Goal: Transaction & Acquisition: Purchase product/service

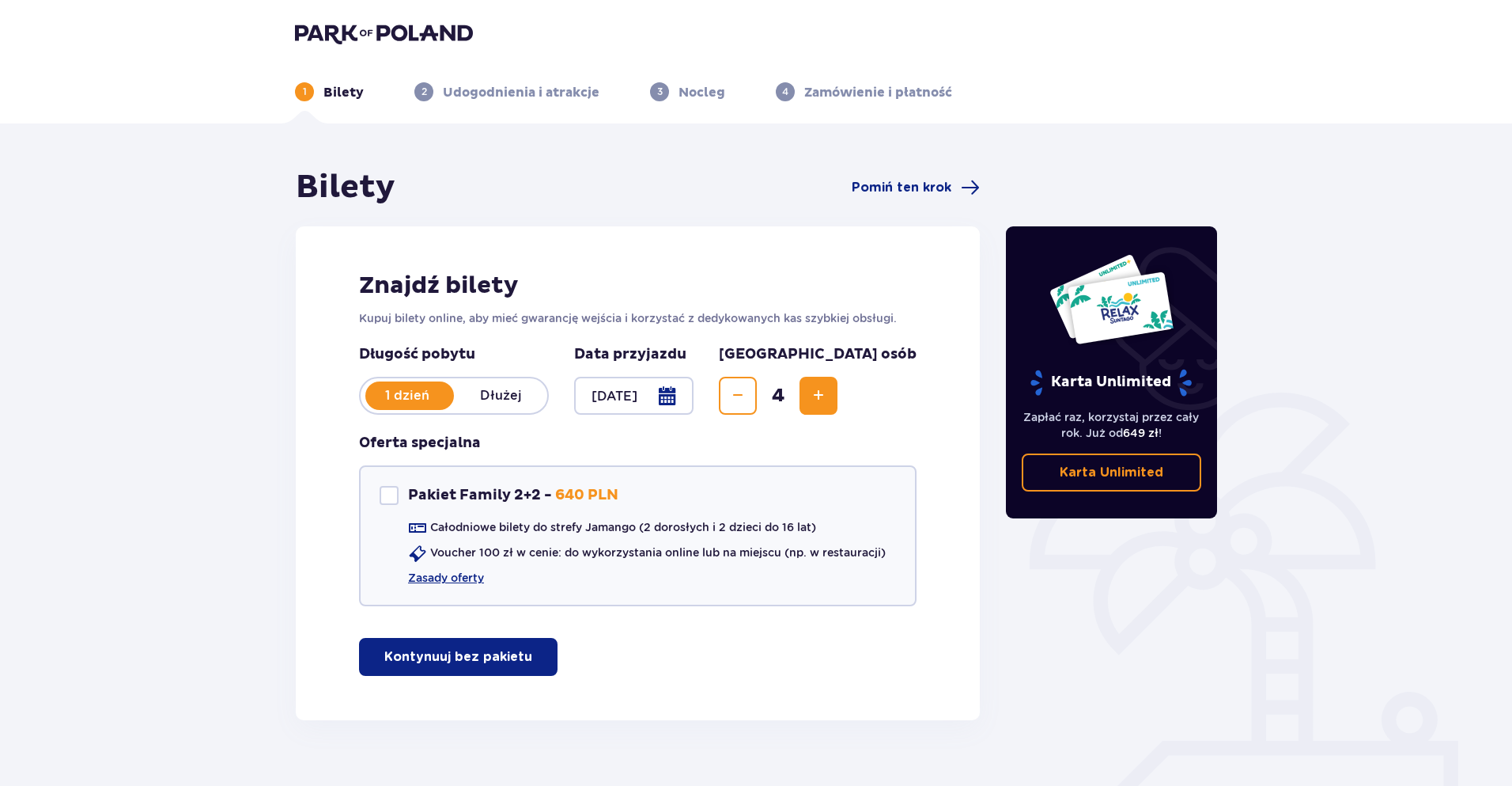
click at [526, 653] on span "button" at bounding box center [535, 657] width 19 height 19
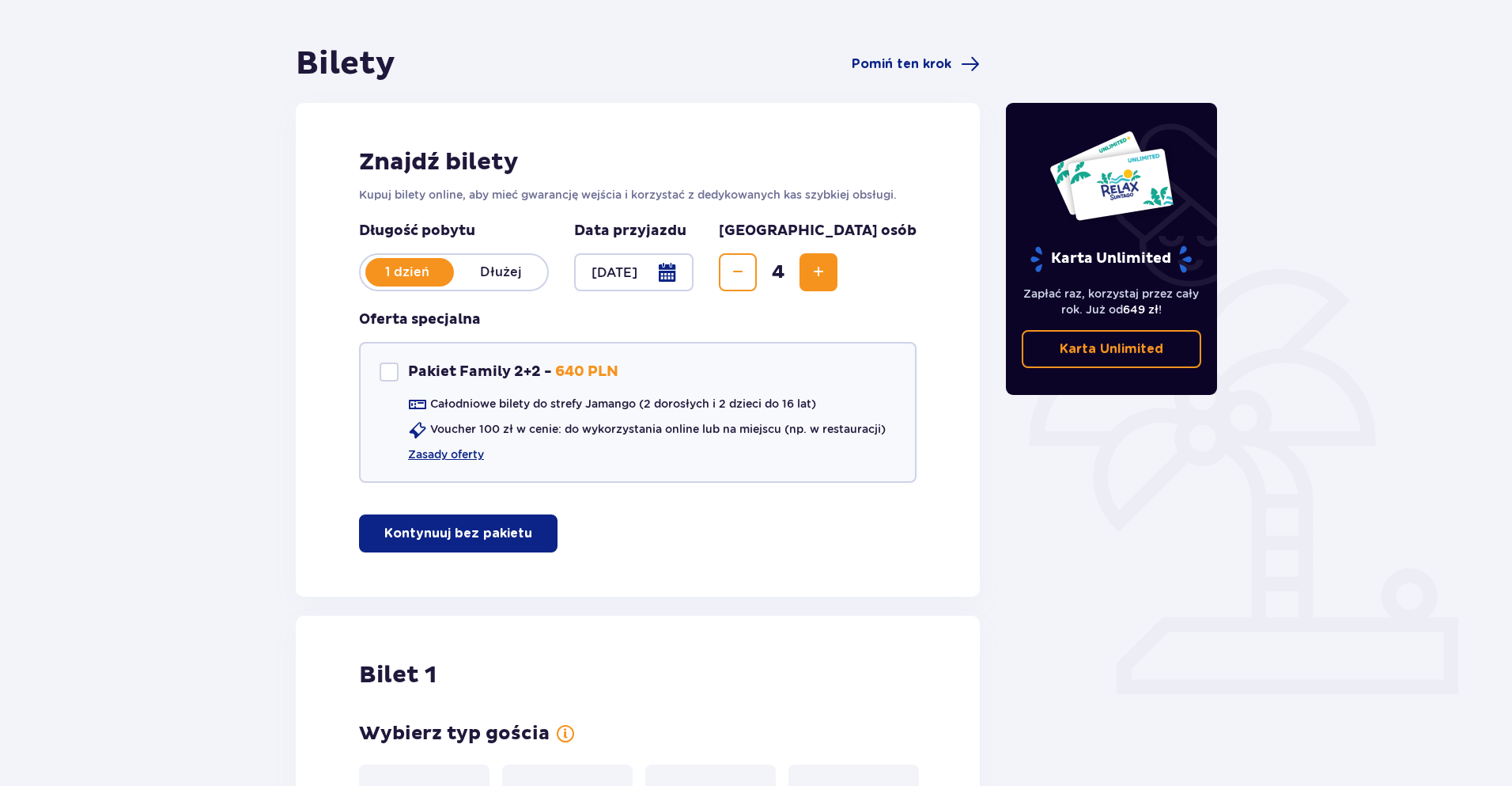
scroll to position [158, 0]
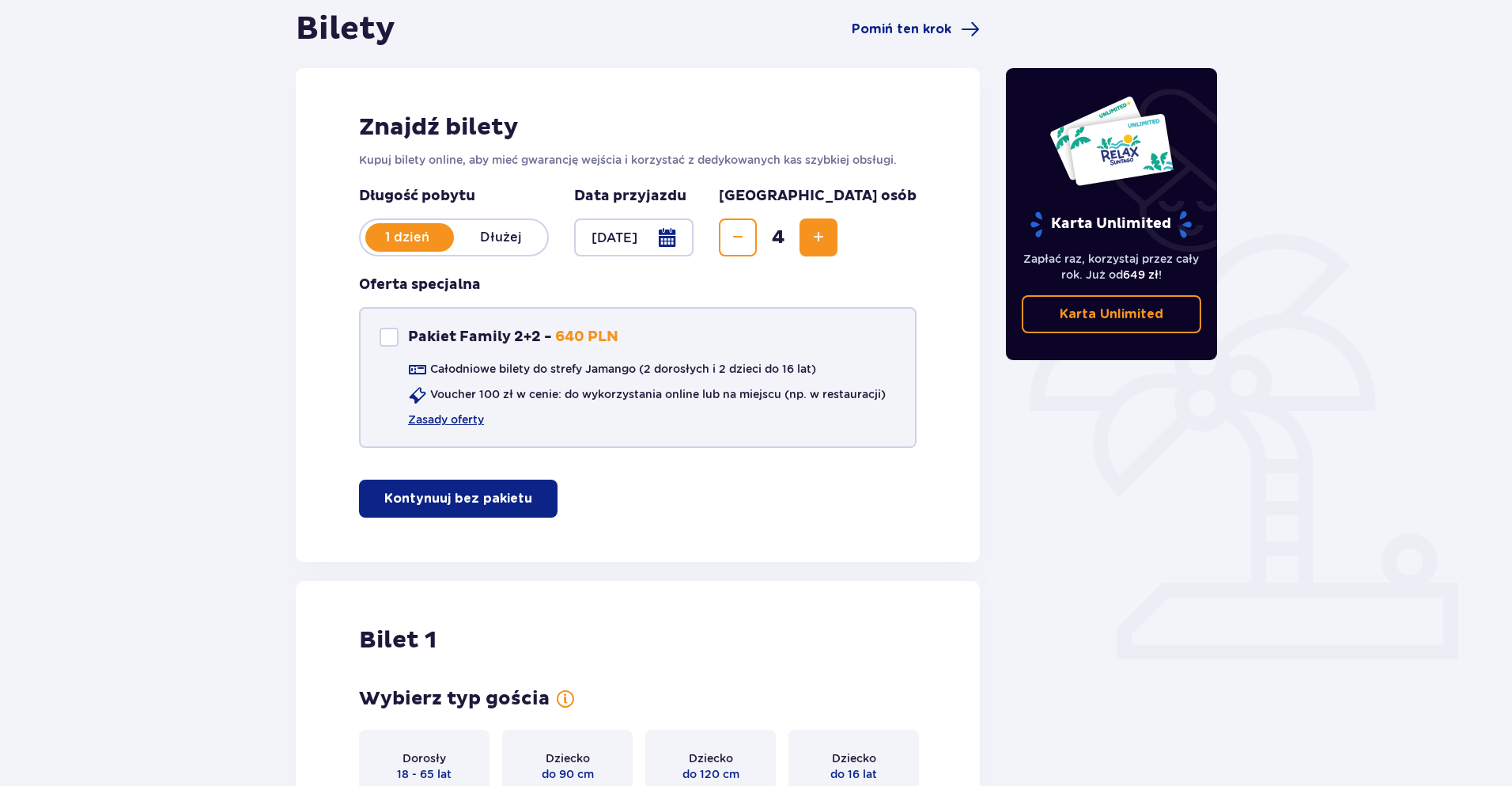
click at [392, 338] on div at bounding box center [389, 337] width 19 height 19
checkbox input "true"
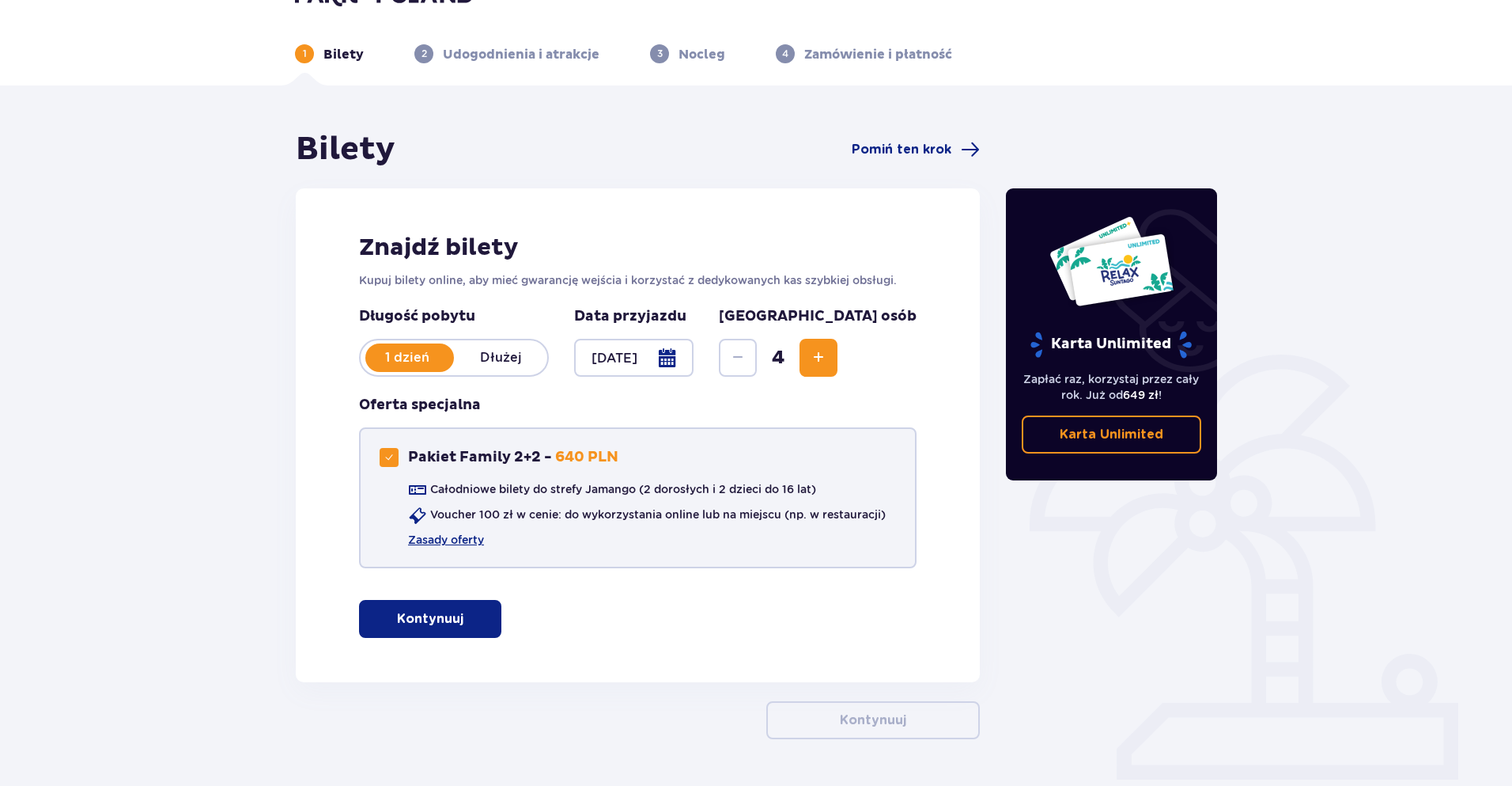
scroll to position [0, 0]
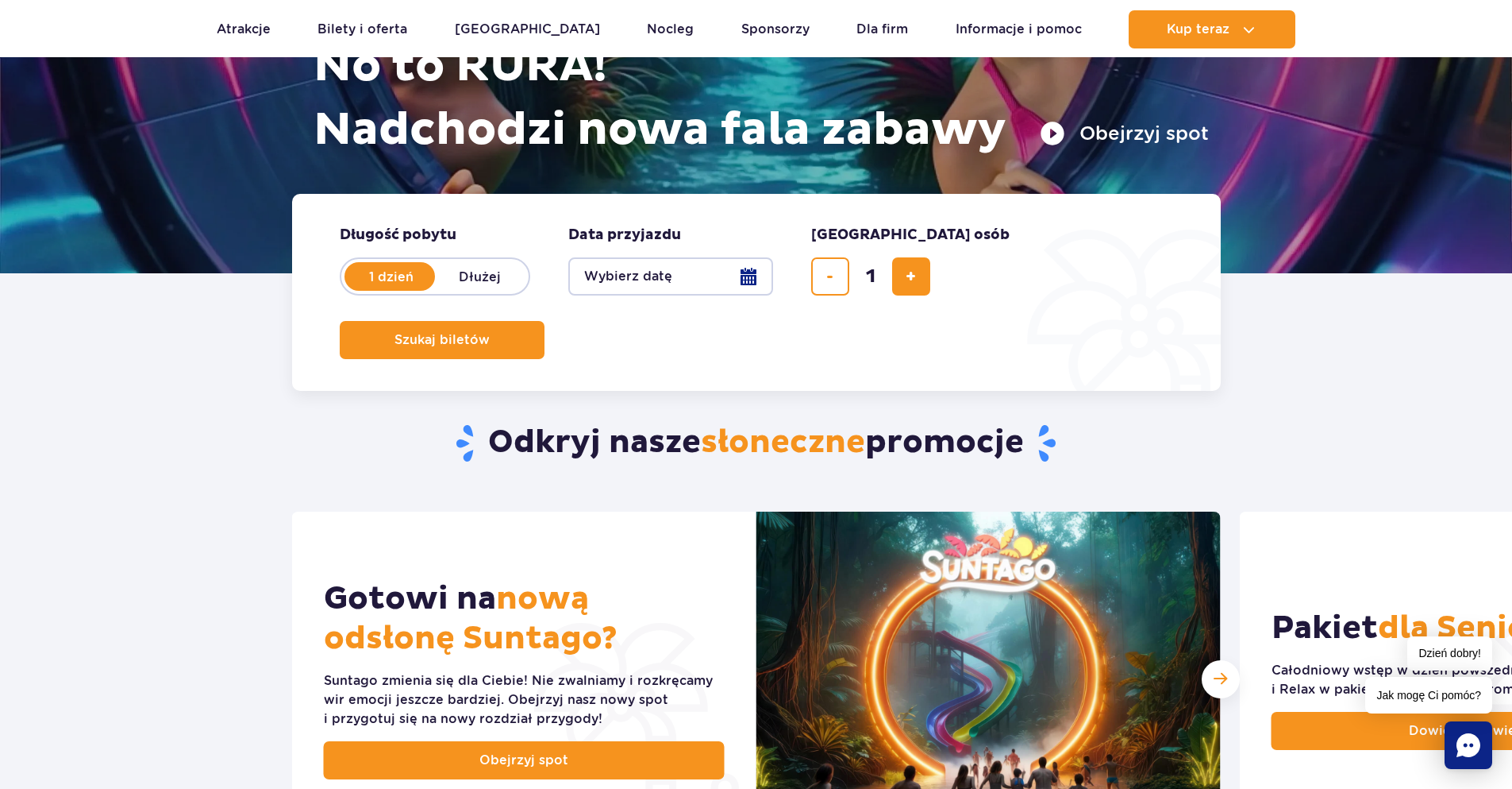
scroll to position [80, 0]
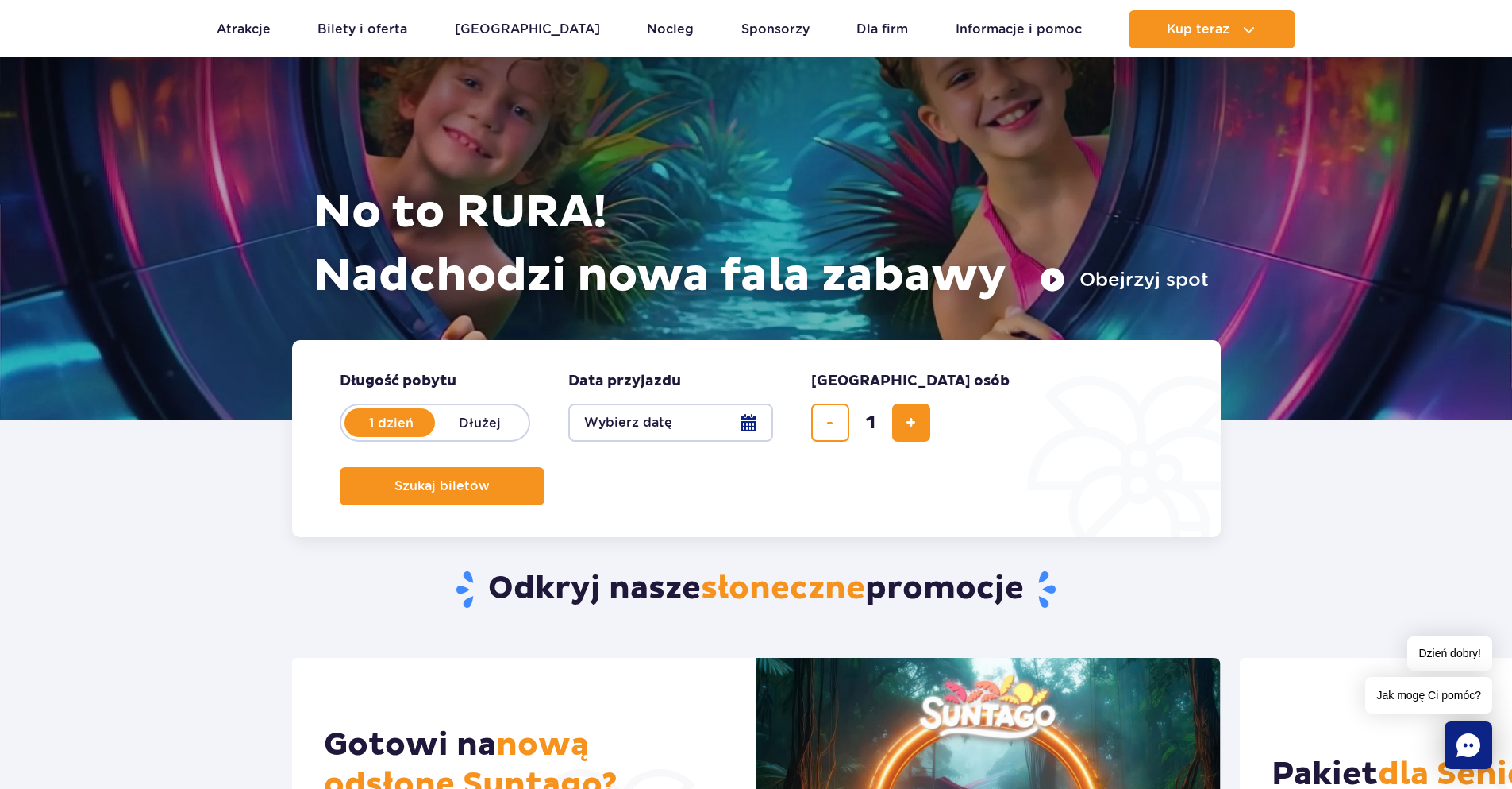
click at [676, 426] on button "Wybierz datę" at bounding box center [671, 422] width 205 height 38
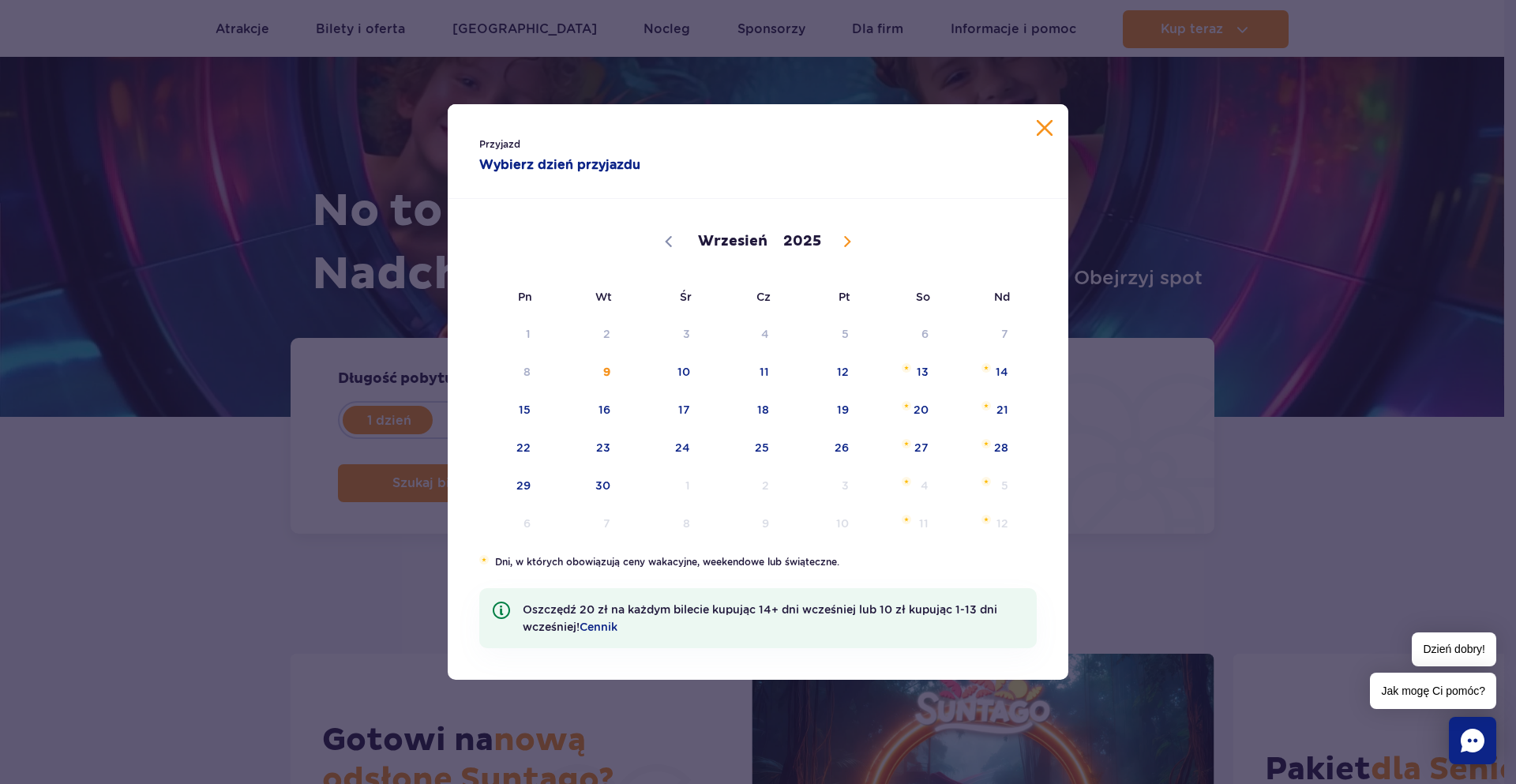
click at [853, 242] on span at bounding box center [848, 242] width 27 height 27
select select "9"
click at [928, 334] on span "4" at bounding box center [902, 334] width 80 height 36
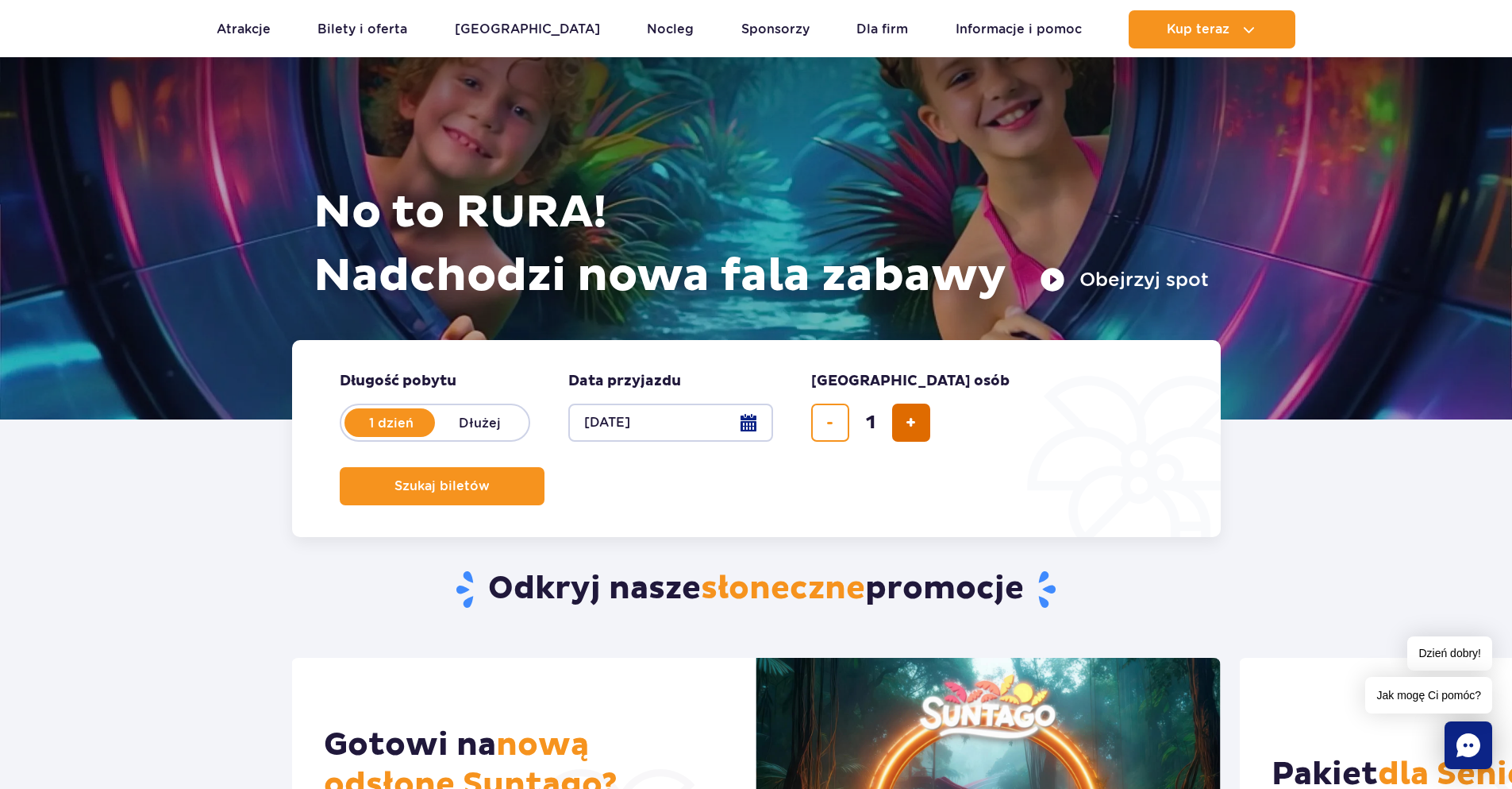
click at [908, 422] on span "dodaj bilet" at bounding box center [910, 422] width 10 height 0
type input "2"
click at [483, 479] on span "Szukaj biletów" at bounding box center [436, 486] width 95 height 14
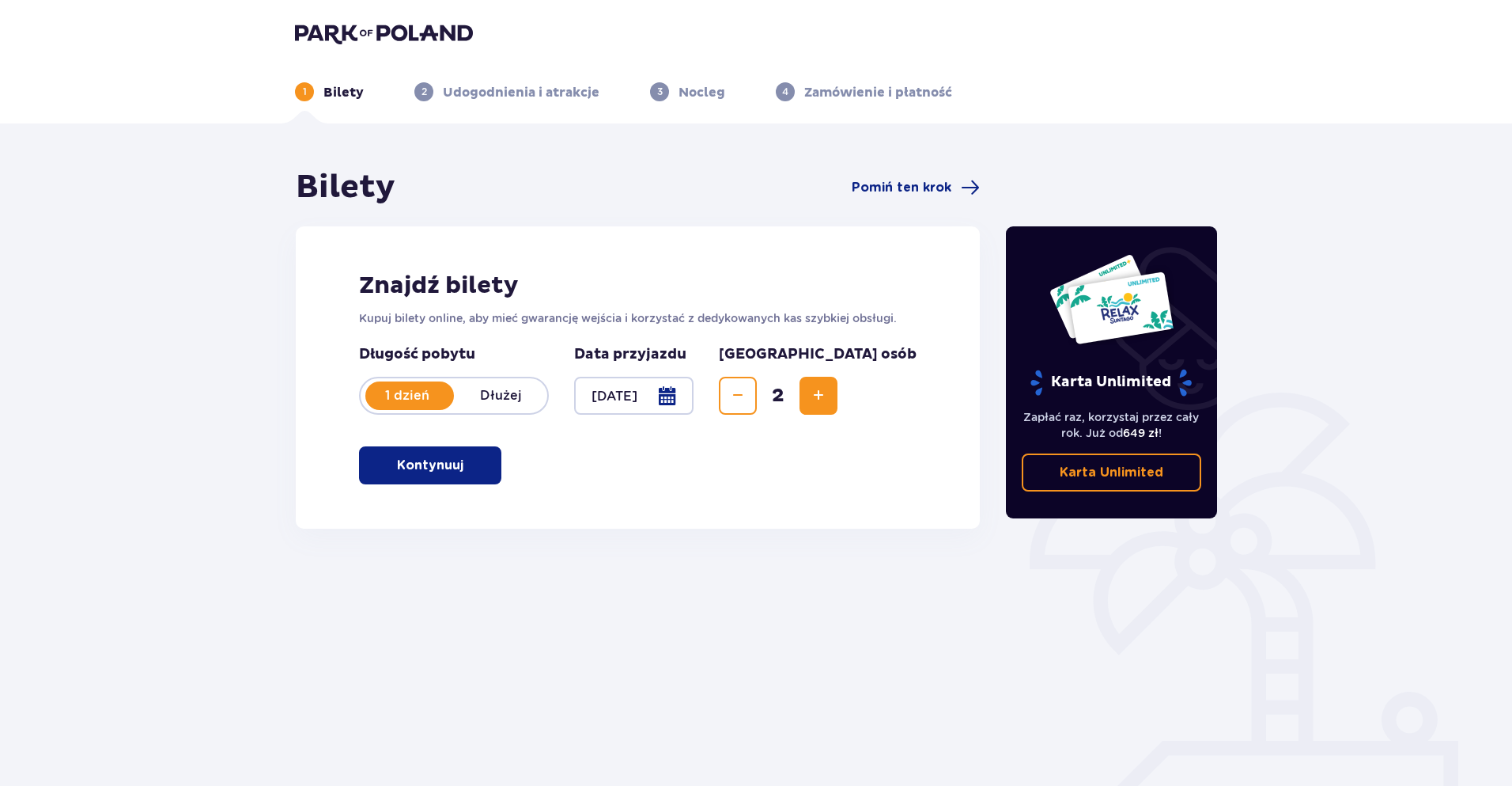
click at [459, 469] on span "button" at bounding box center [467, 465] width 19 height 19
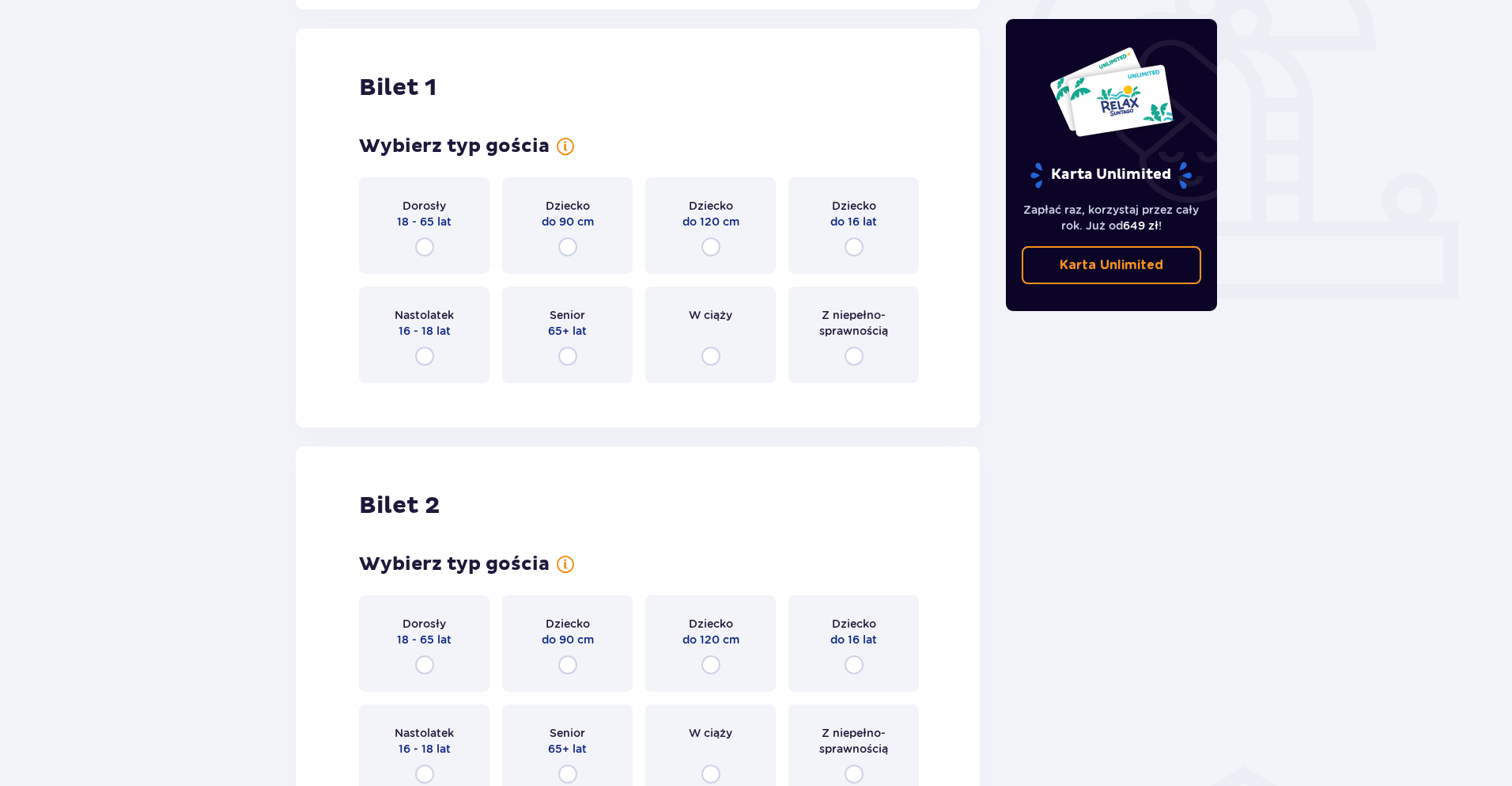
scroll to position [528, 0]
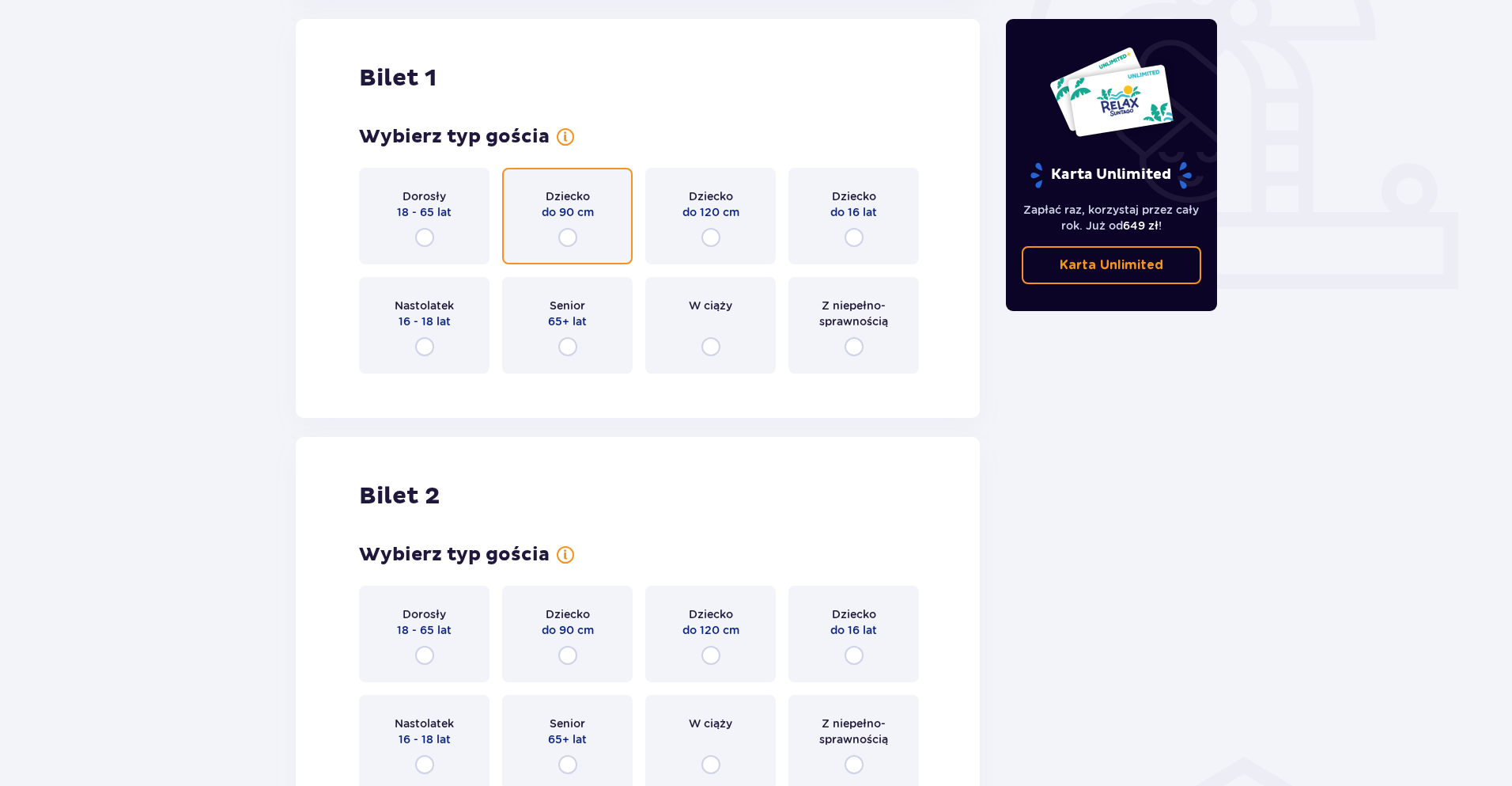
click at [569, 238] on input "radio" at bounding box center [568, 238] width 19 height 19
radio input "true"
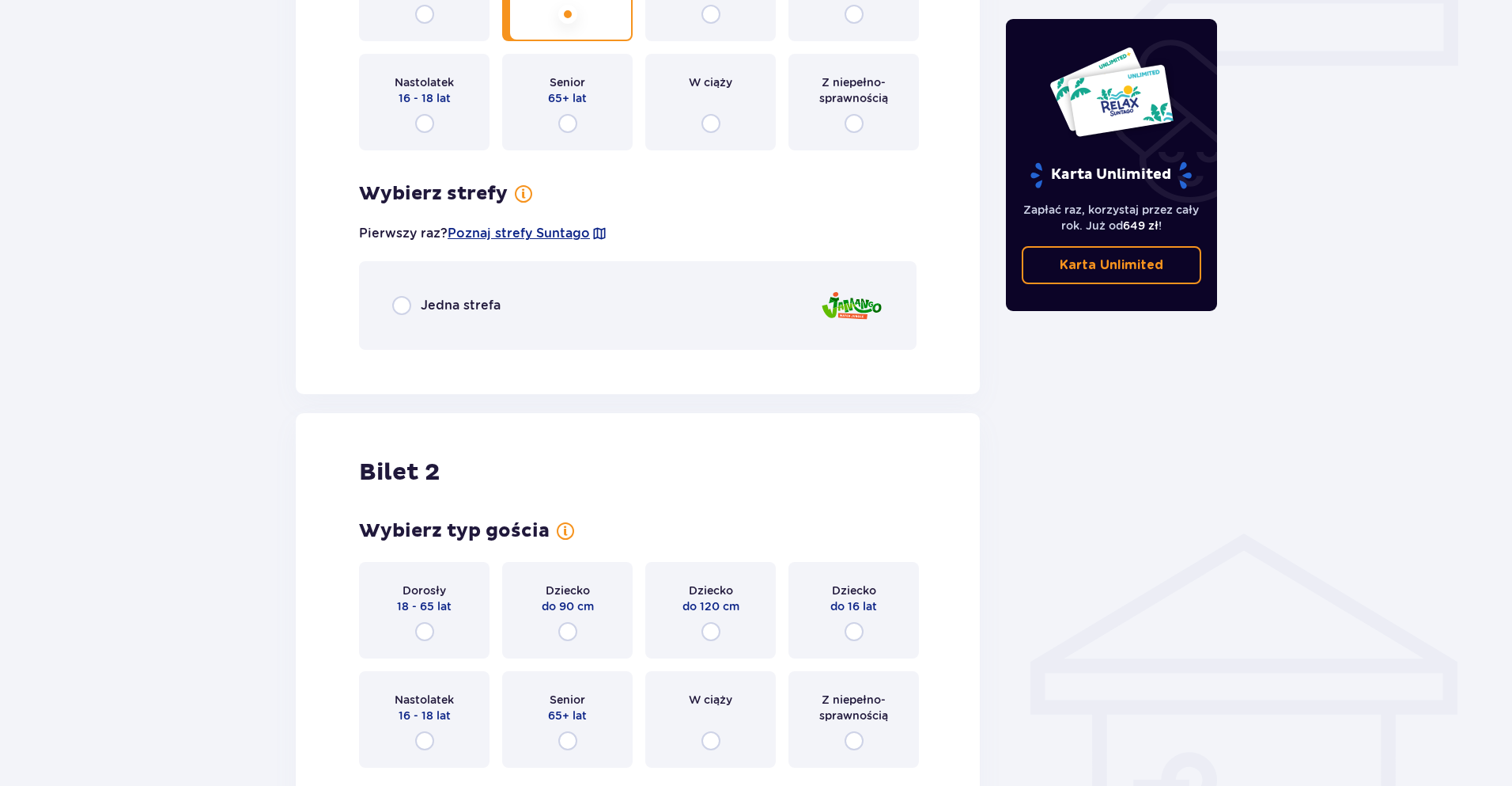
scroll to position [598, 0]
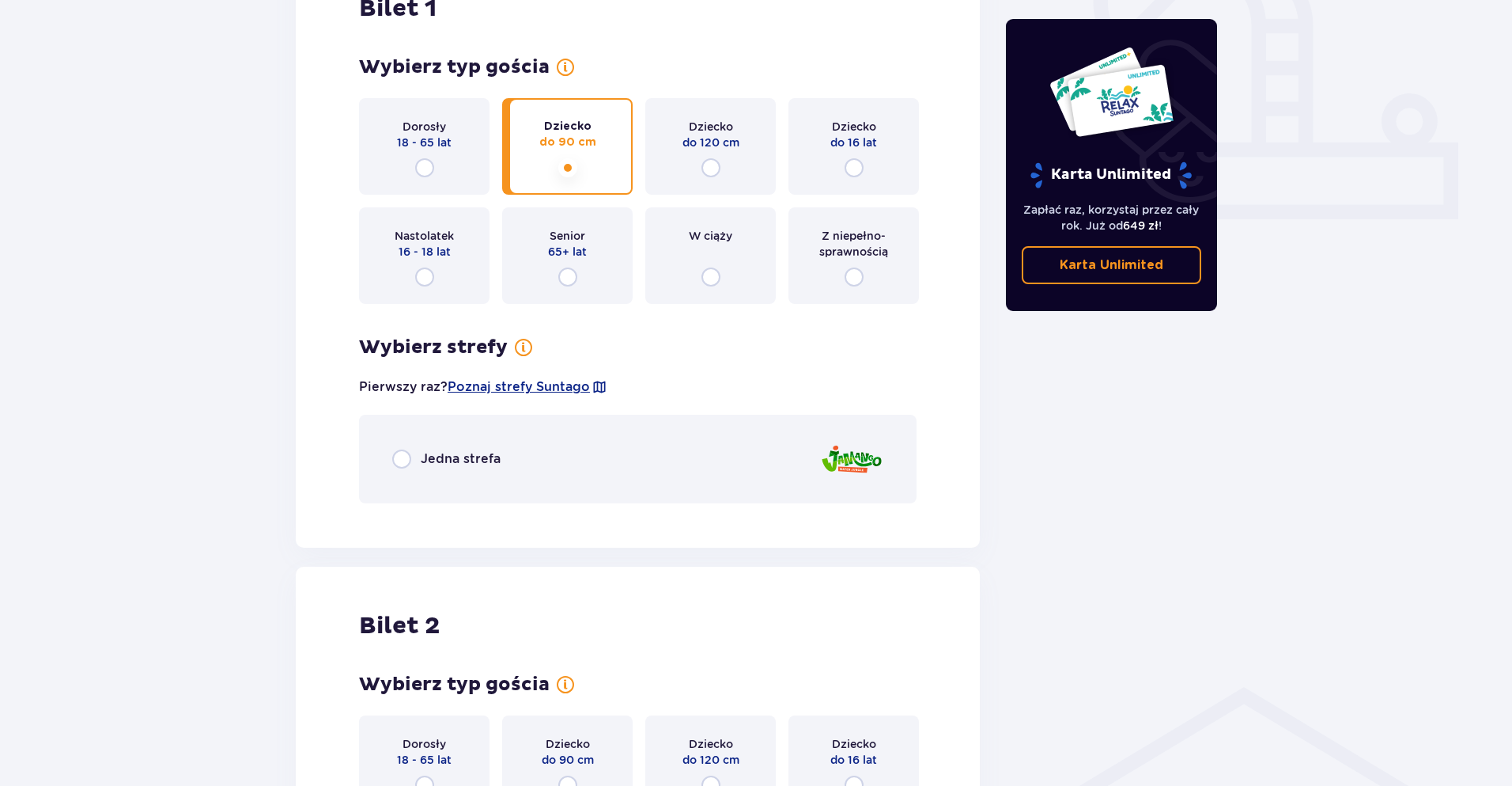
click at [571, 174] on input "radio" at bounding box center [568, 168] width 19 height 19
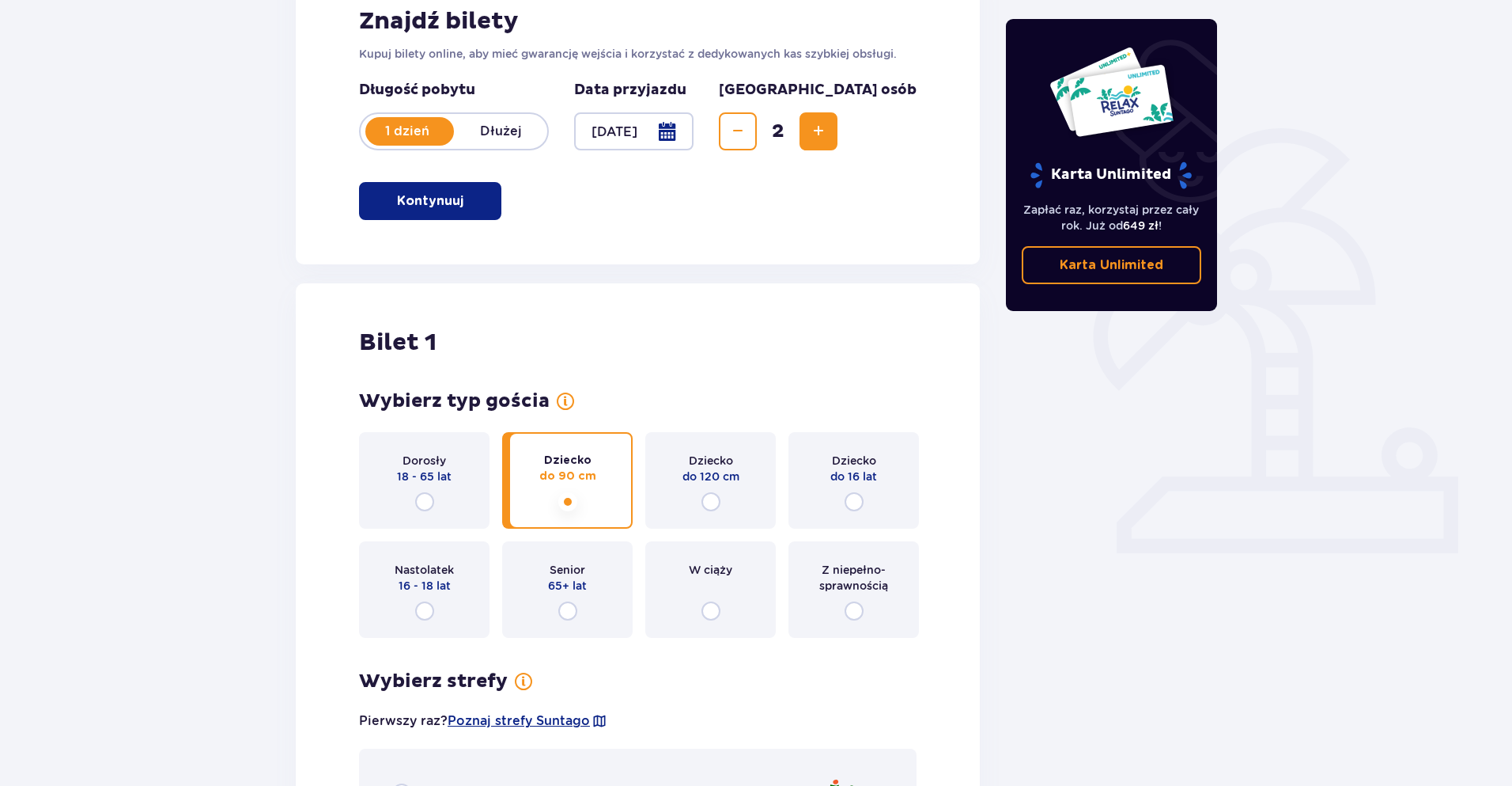
scroll to position [237, 0]
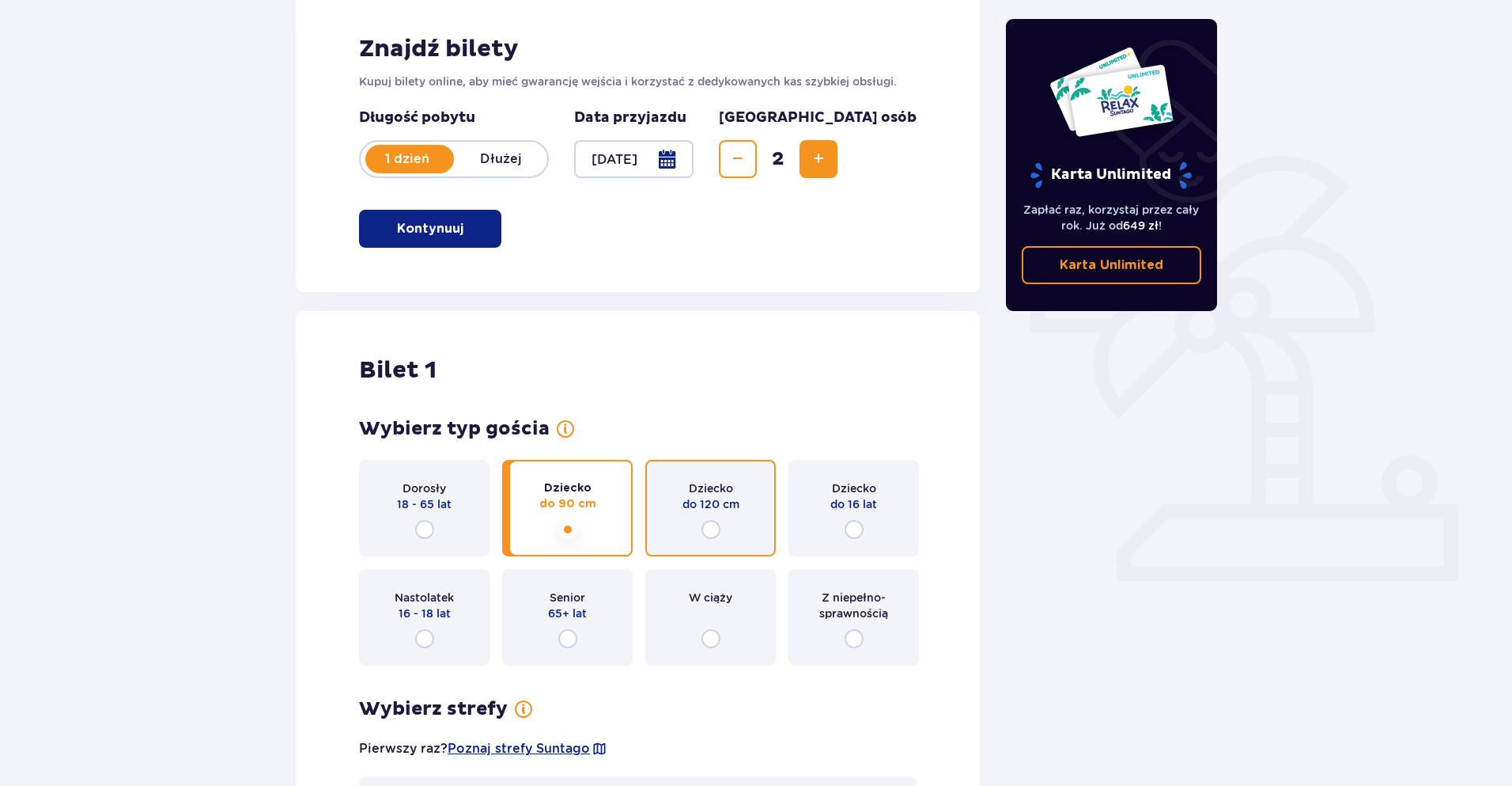
click at [718, 522] on input "radio" at bounding box center [711, 529] width 19 height 19
radio input "true"
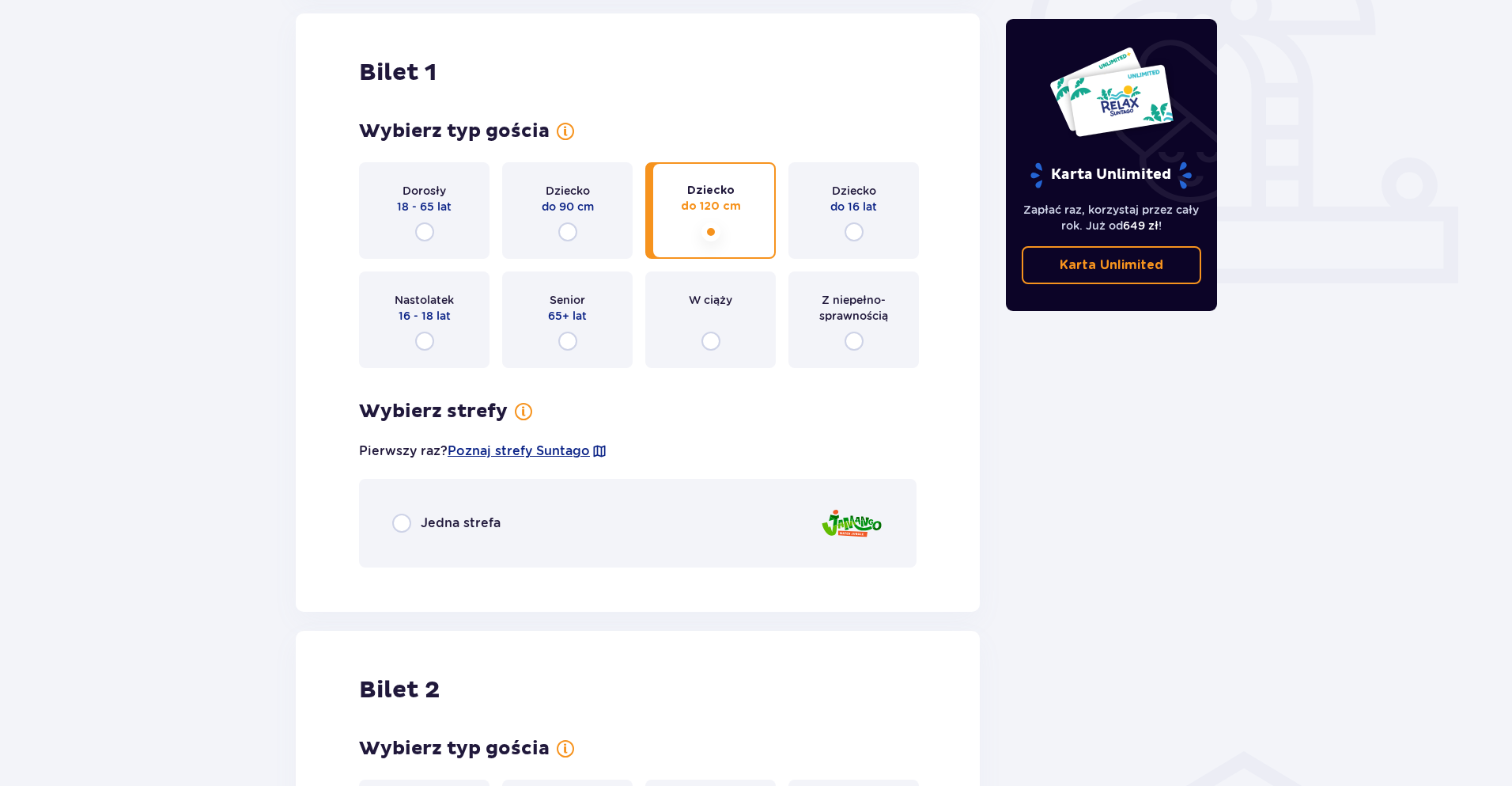
scroll to position [519, 0]
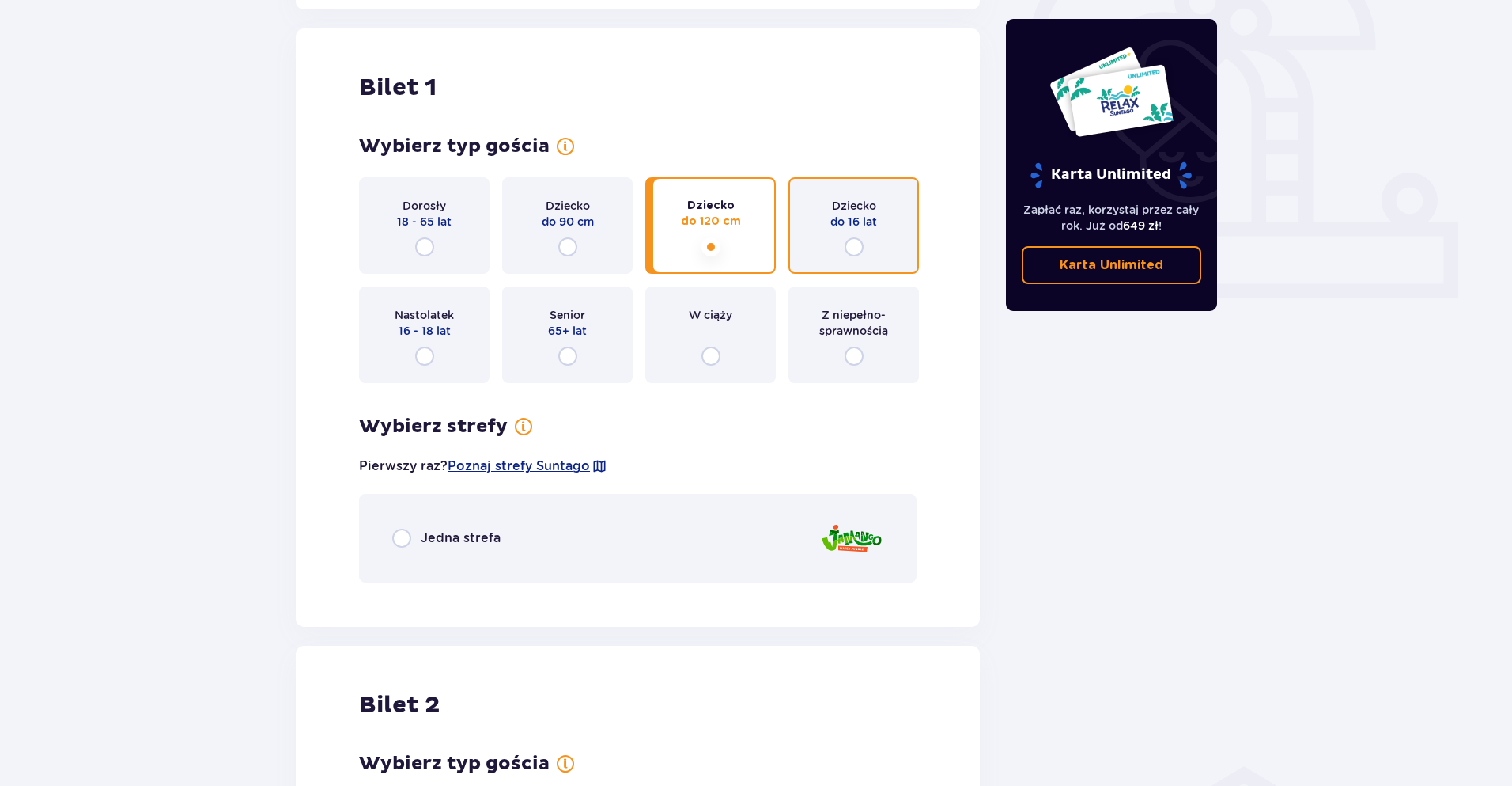
click at [854, 242] on input "radio" at bounding box center [855, 247] width 19 height 19
radio input "true"
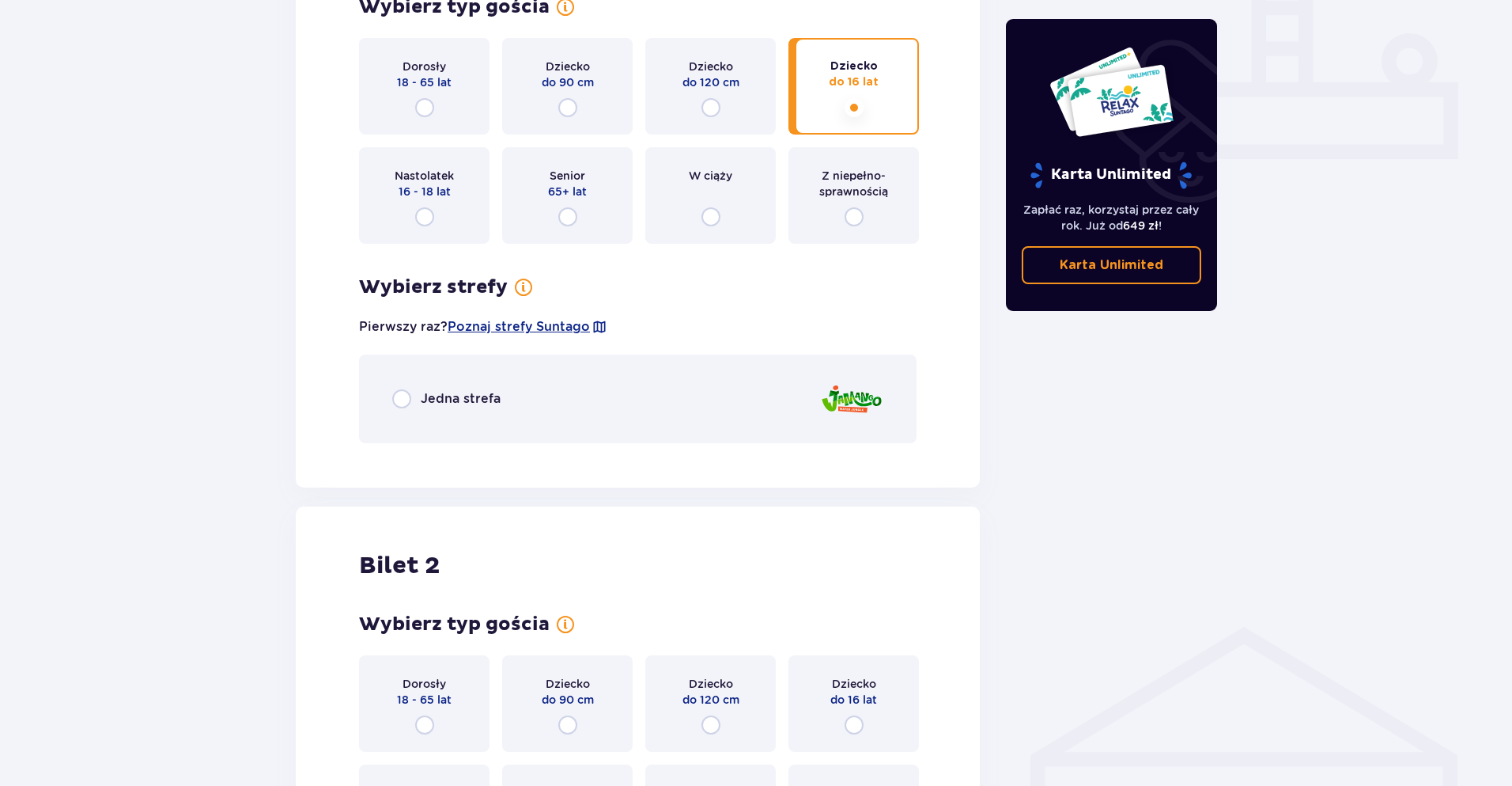
scroll to position [361, 0]
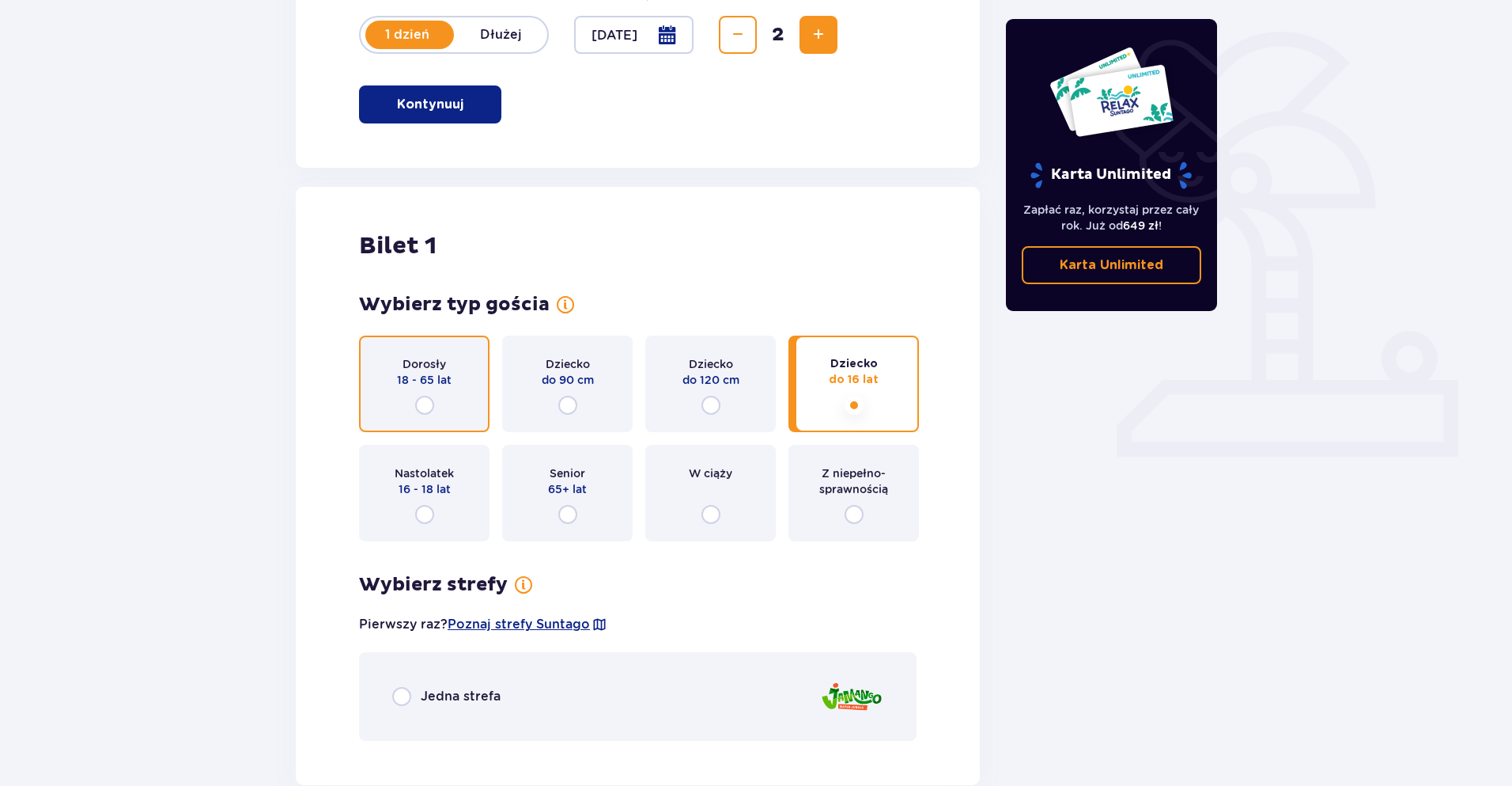
click at [419, 410] on input "radio" at bounding box center [425, 405] width 19 height 19
radio input "true"
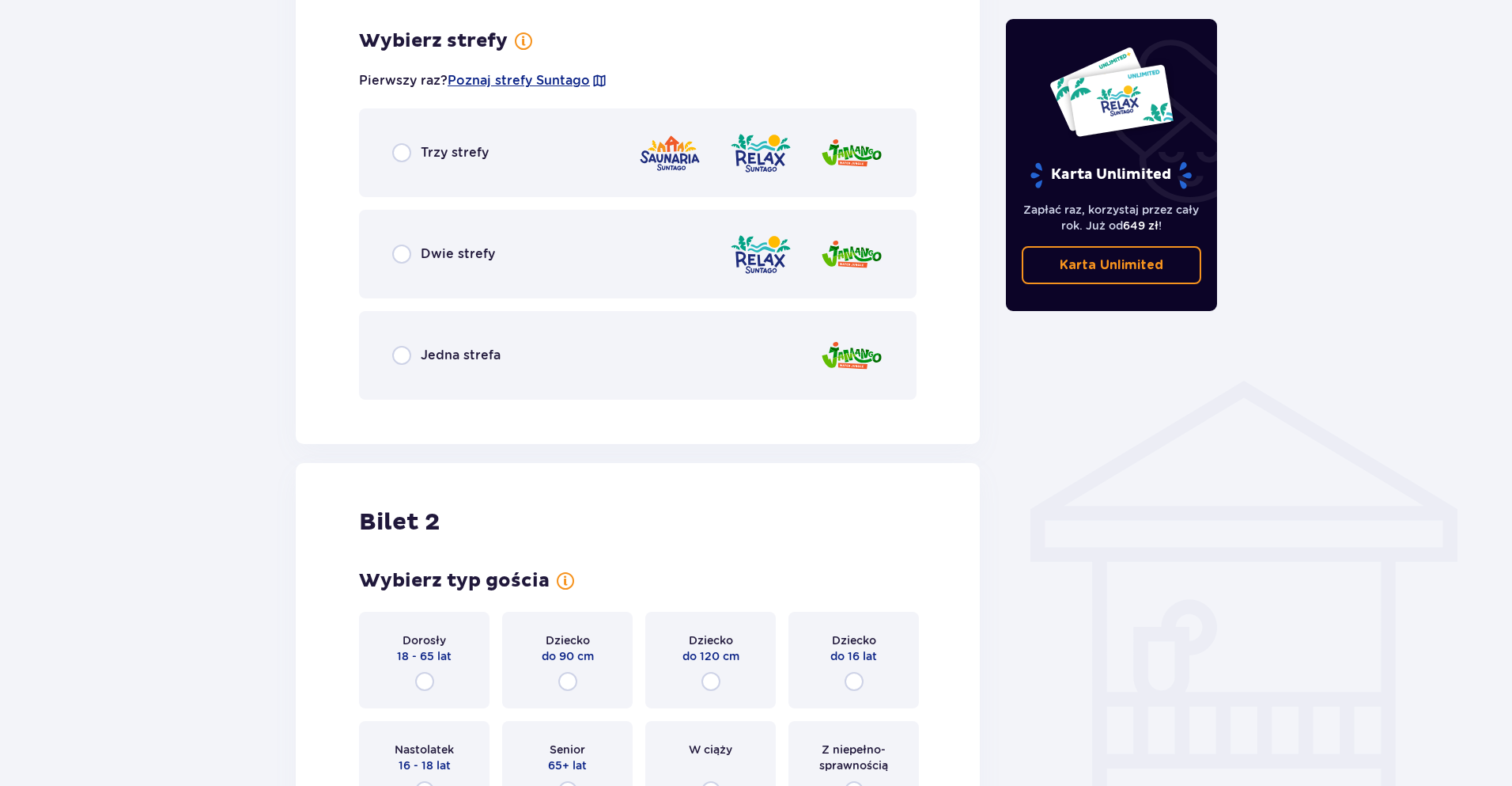
scroll to position [914, 0]
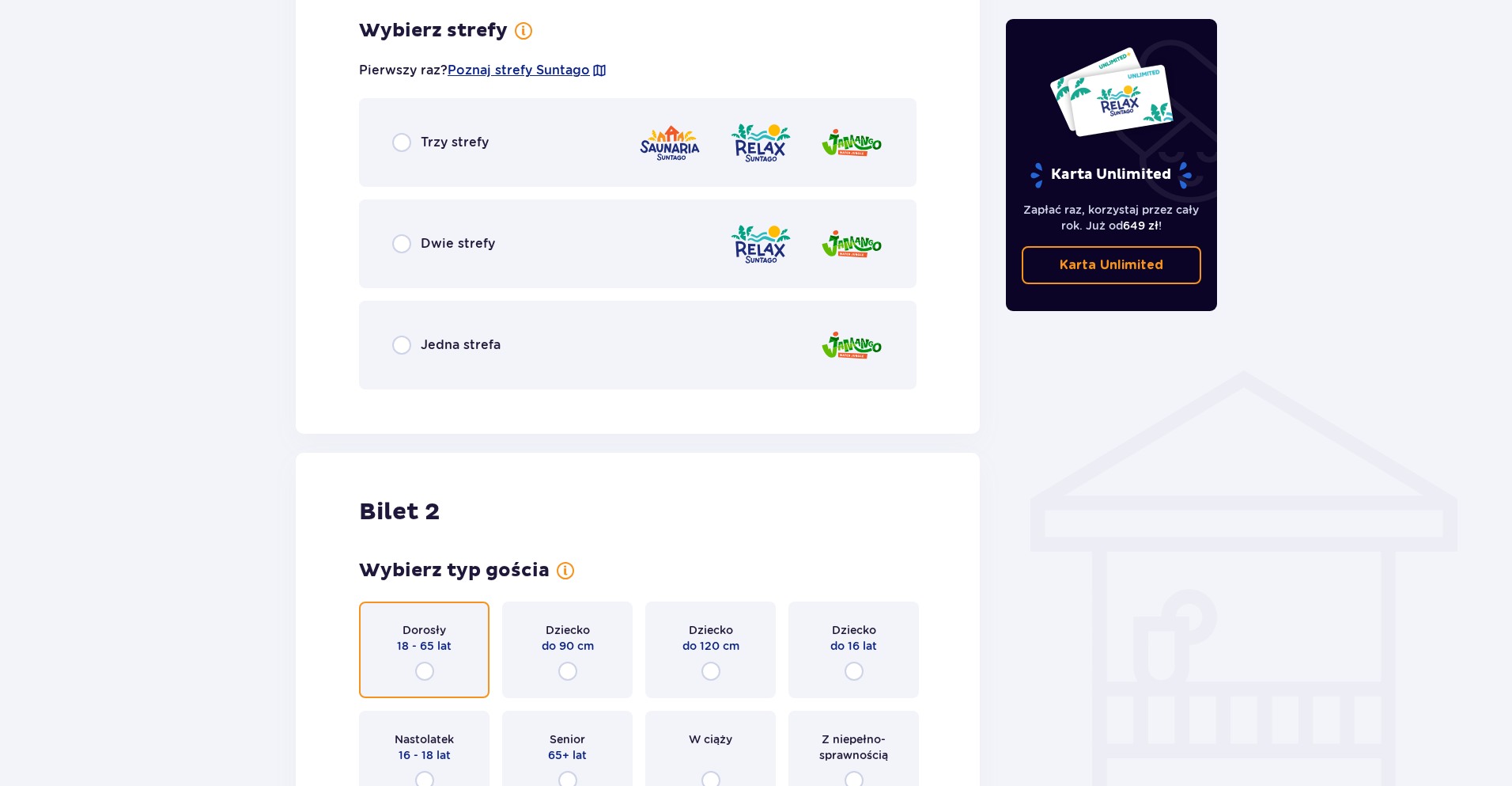
click at [426, 671] on input "radio" at bounding box center [425, 671] width 19 height 19
radio input "true"
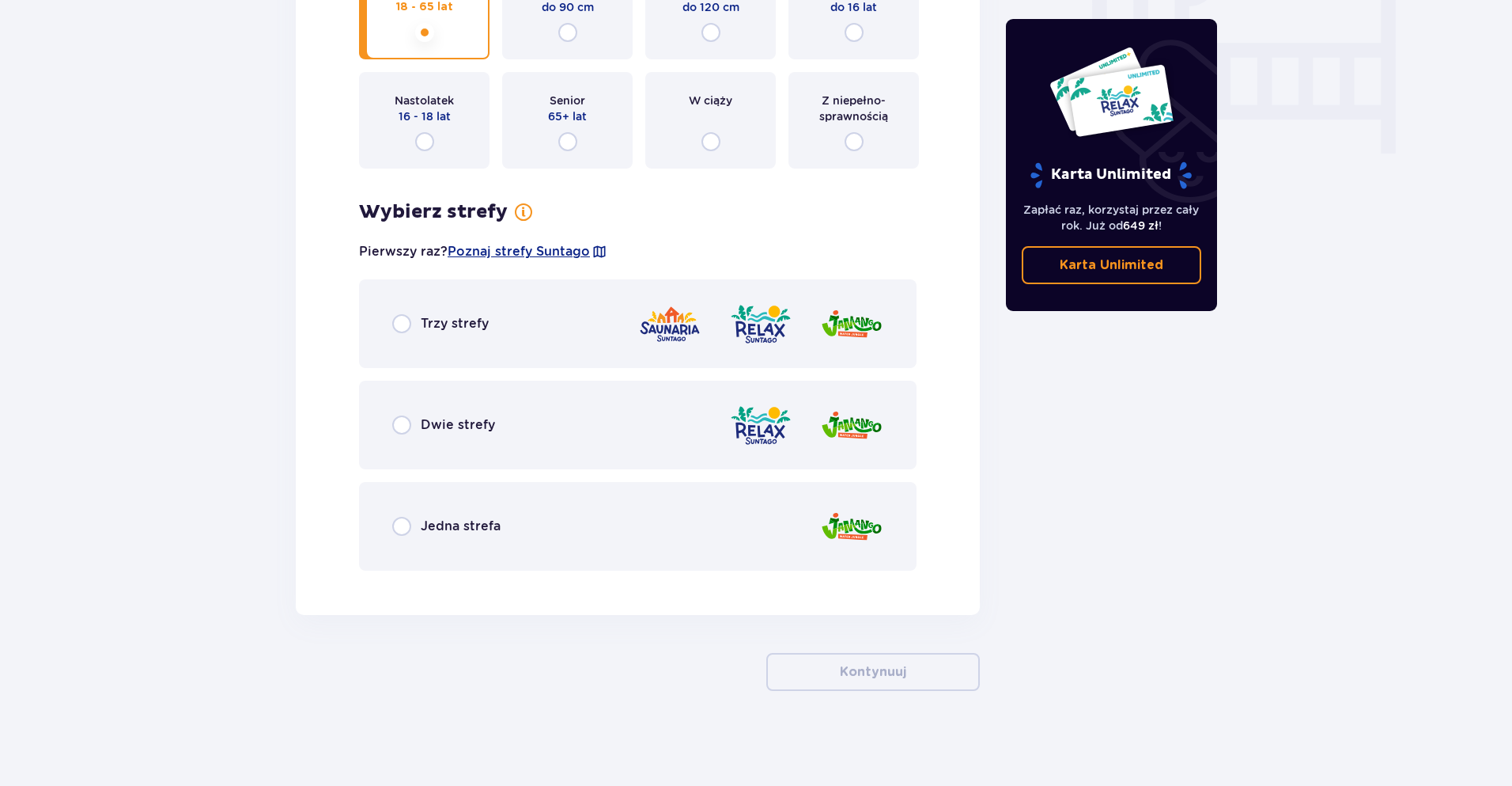
scroll to position [1158, 0]
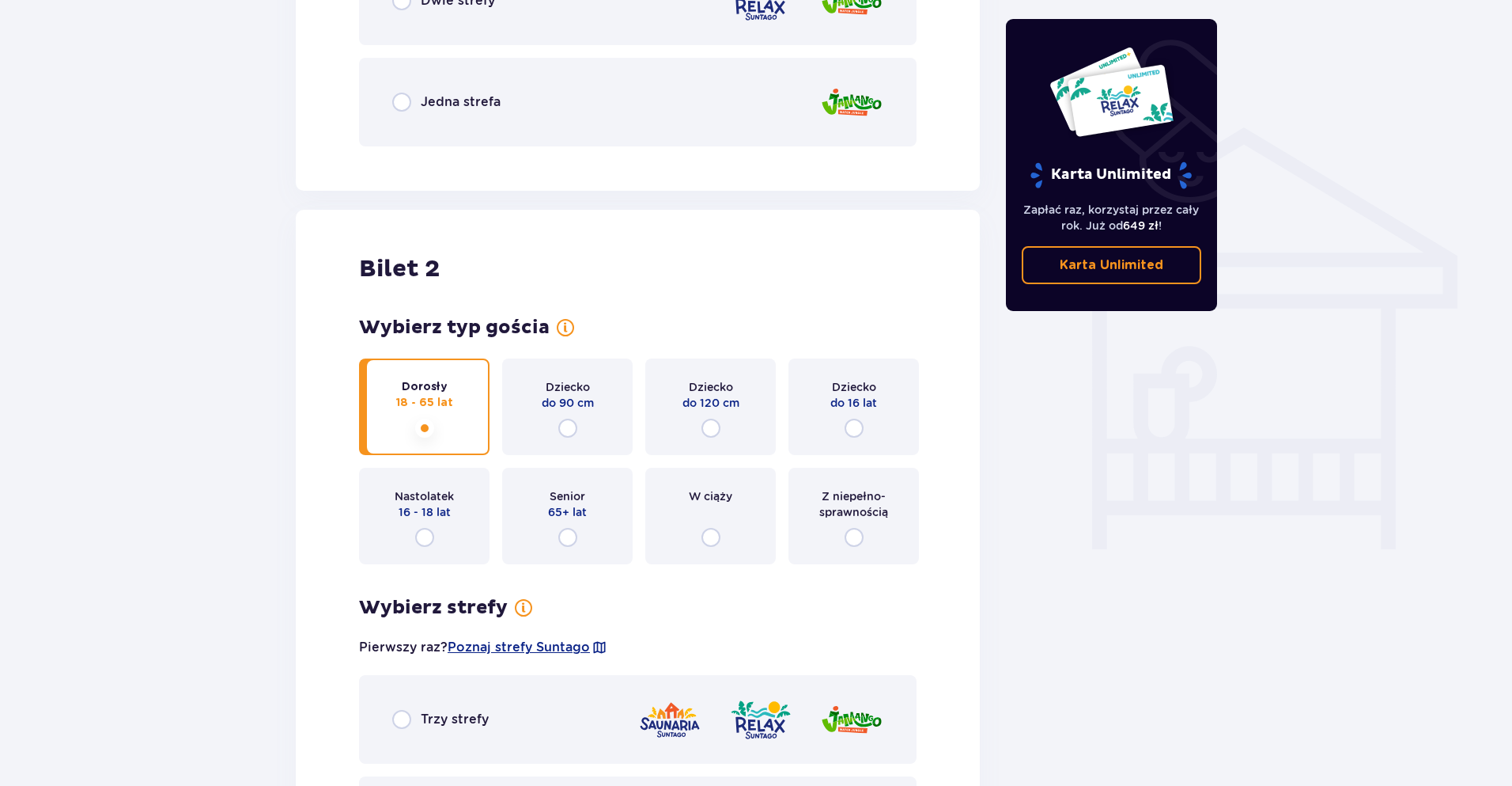
click at [462, 719] on p "Trzy strefy" at bounding box center [455, 719] width 68 height 17
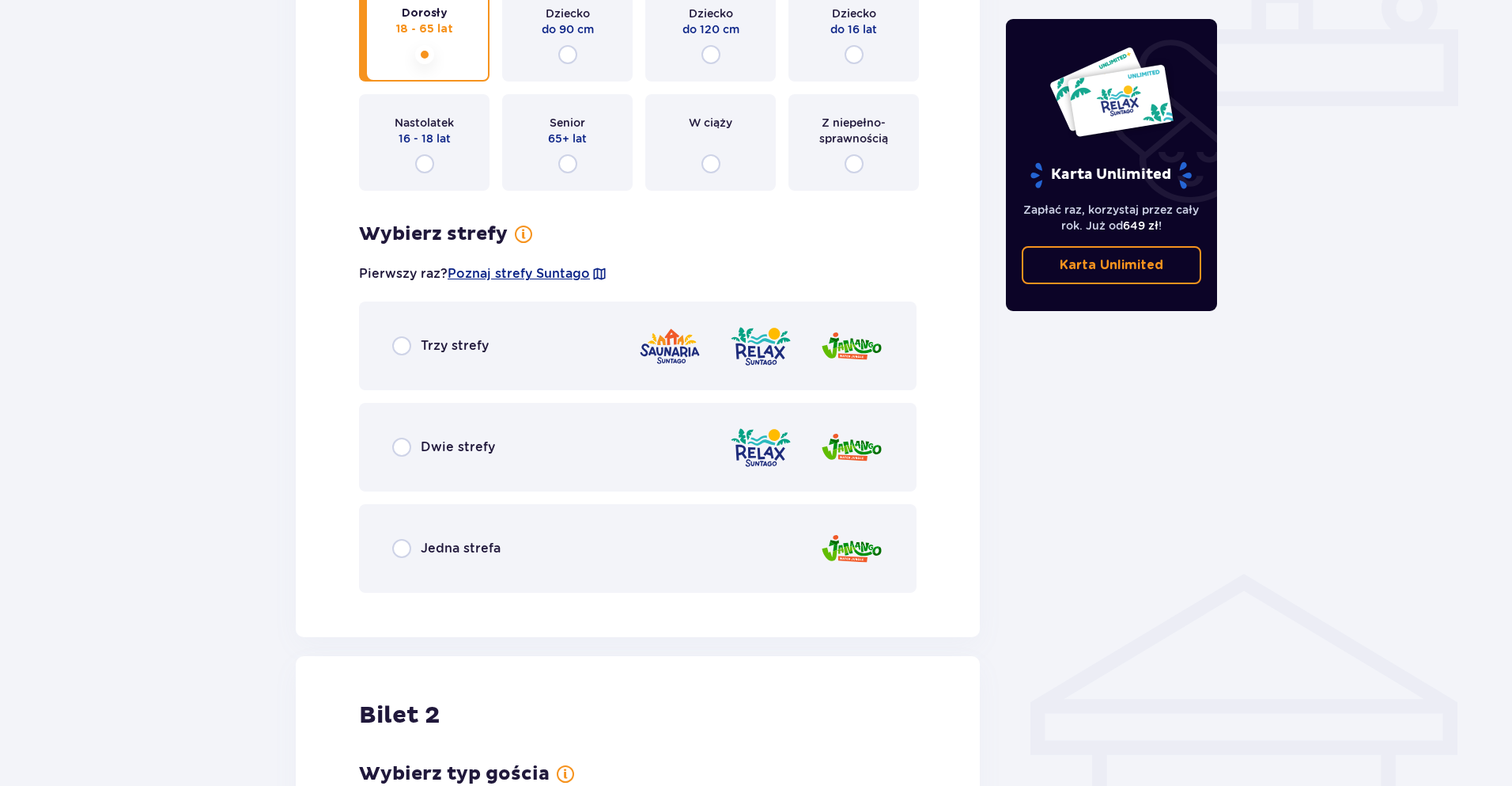
scroll to position [584, 0]
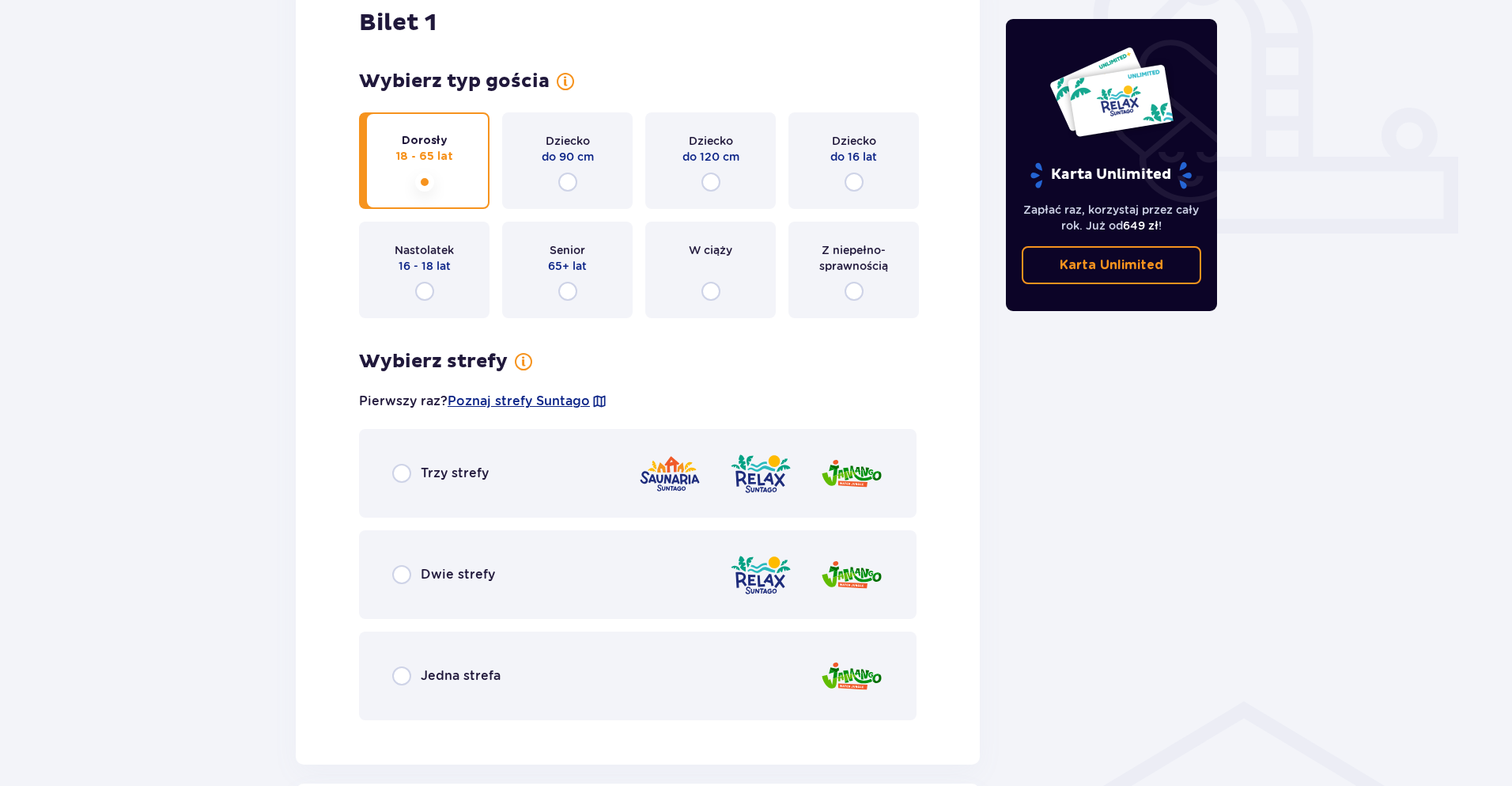
click at [470, 470] on p "Trzy strefy" at bounding box center [455, 473] width 68 height 17
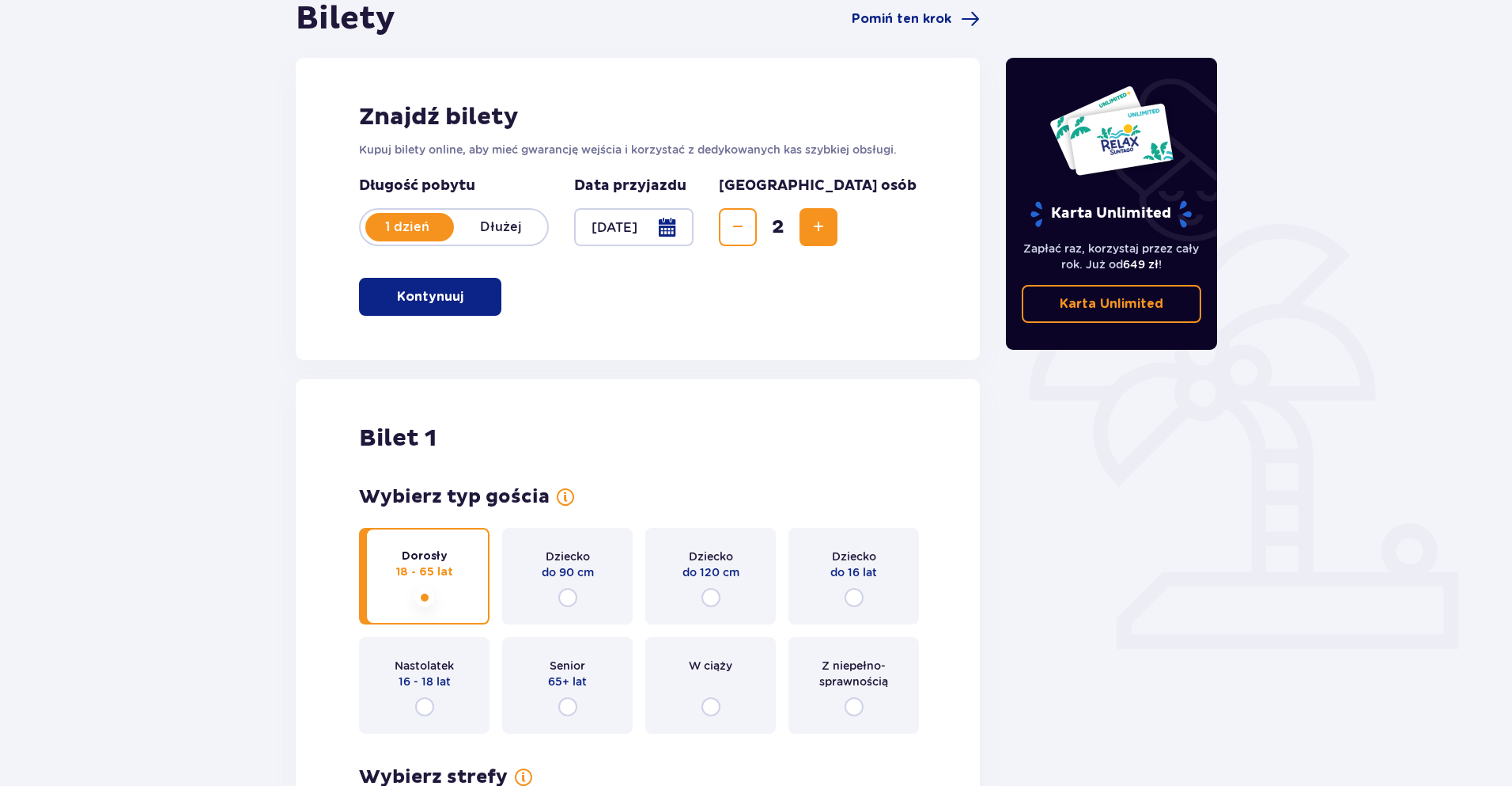
scroll to position [0, 0]
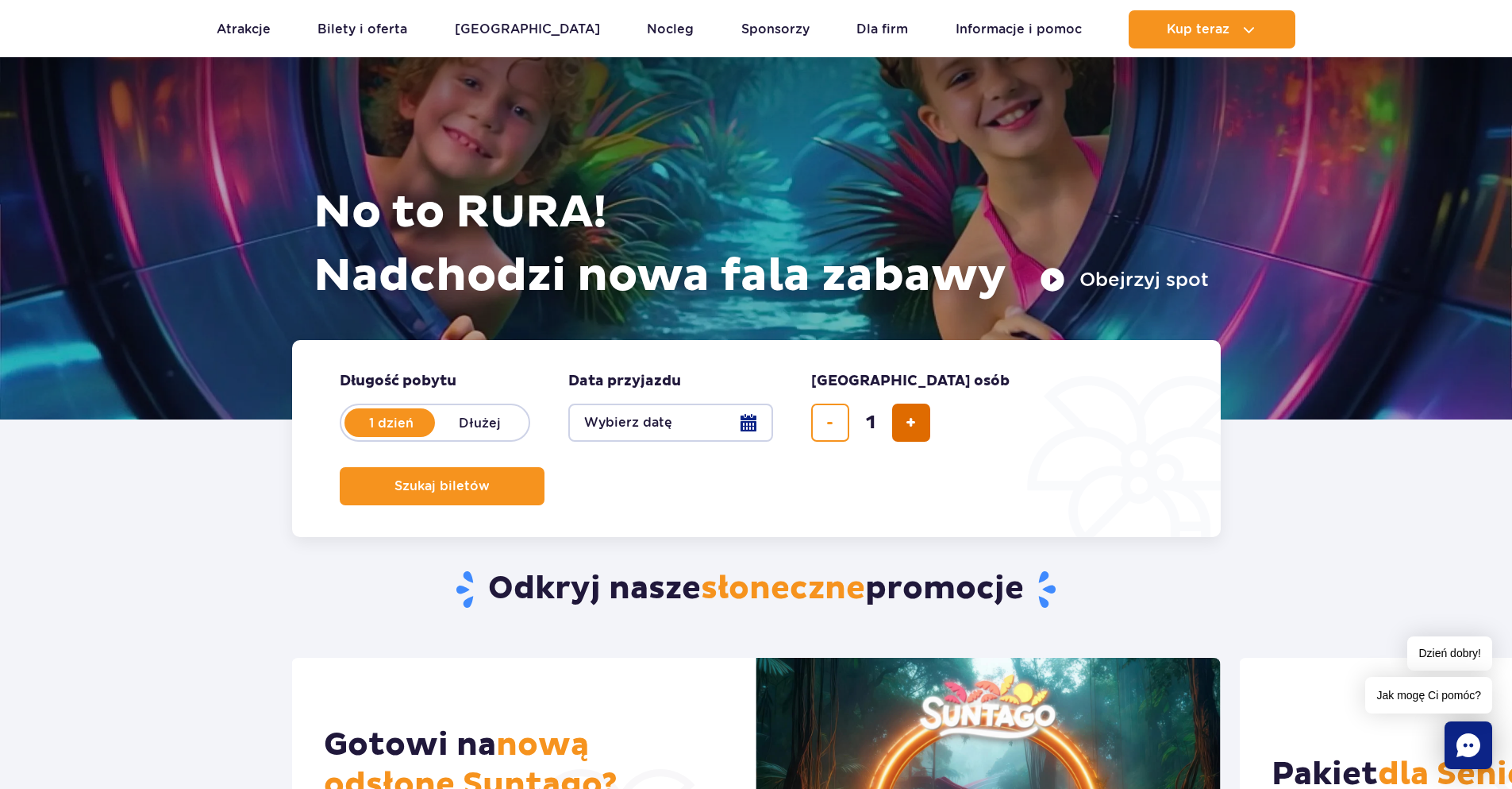
click at [913, 422] on span "dodaj bilet" at bounding box center [910, 422] width 10 height 0
click at [901, 431] on button "dodaj bilet" at bounding box center [912, 422] width 38 height 38
type input "4"
click at [483, 479] on span "Szukaj biletów" at bounding box center [436, 486] width 95 height 14
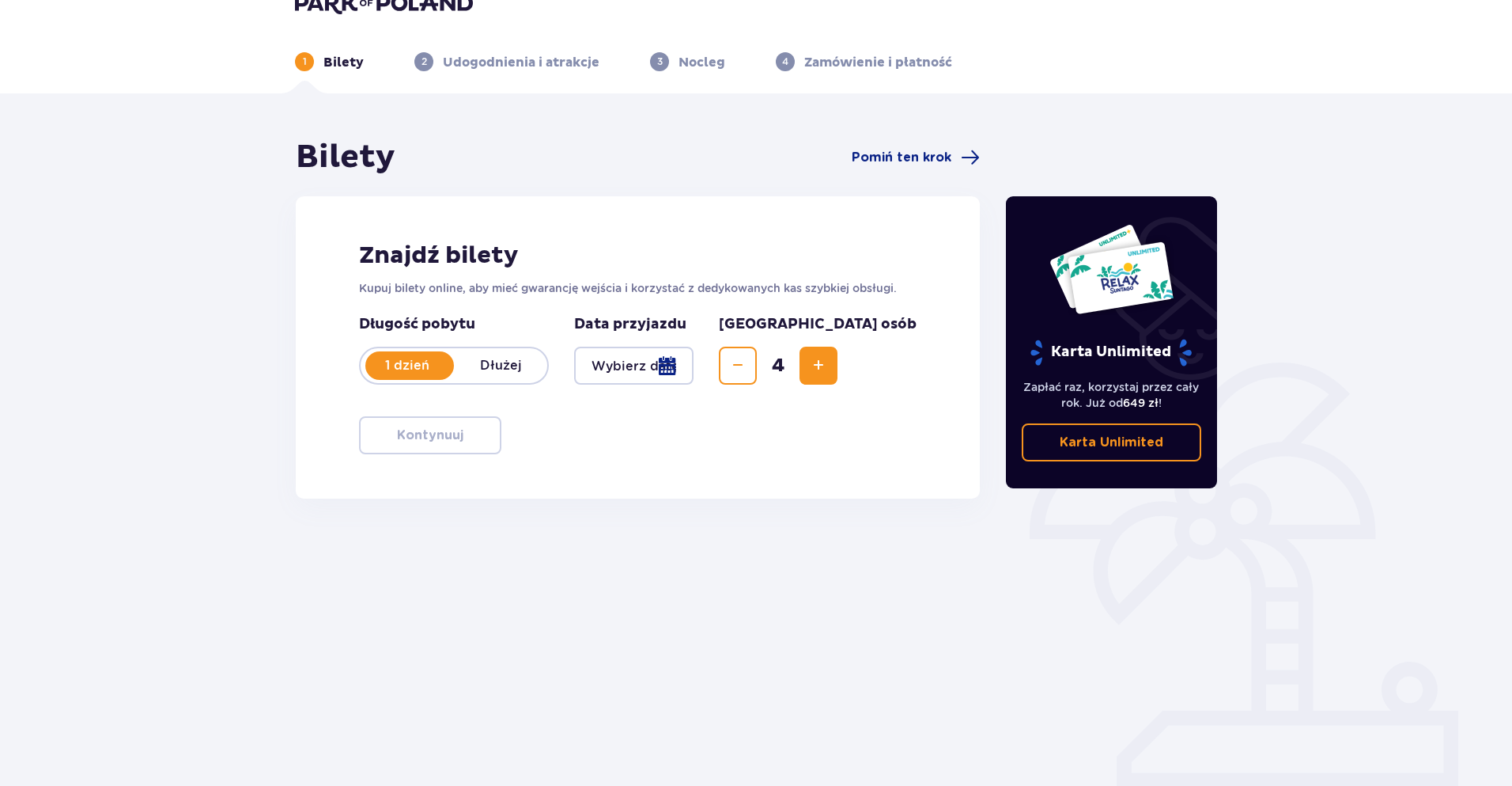
scroll to position [57, 0]
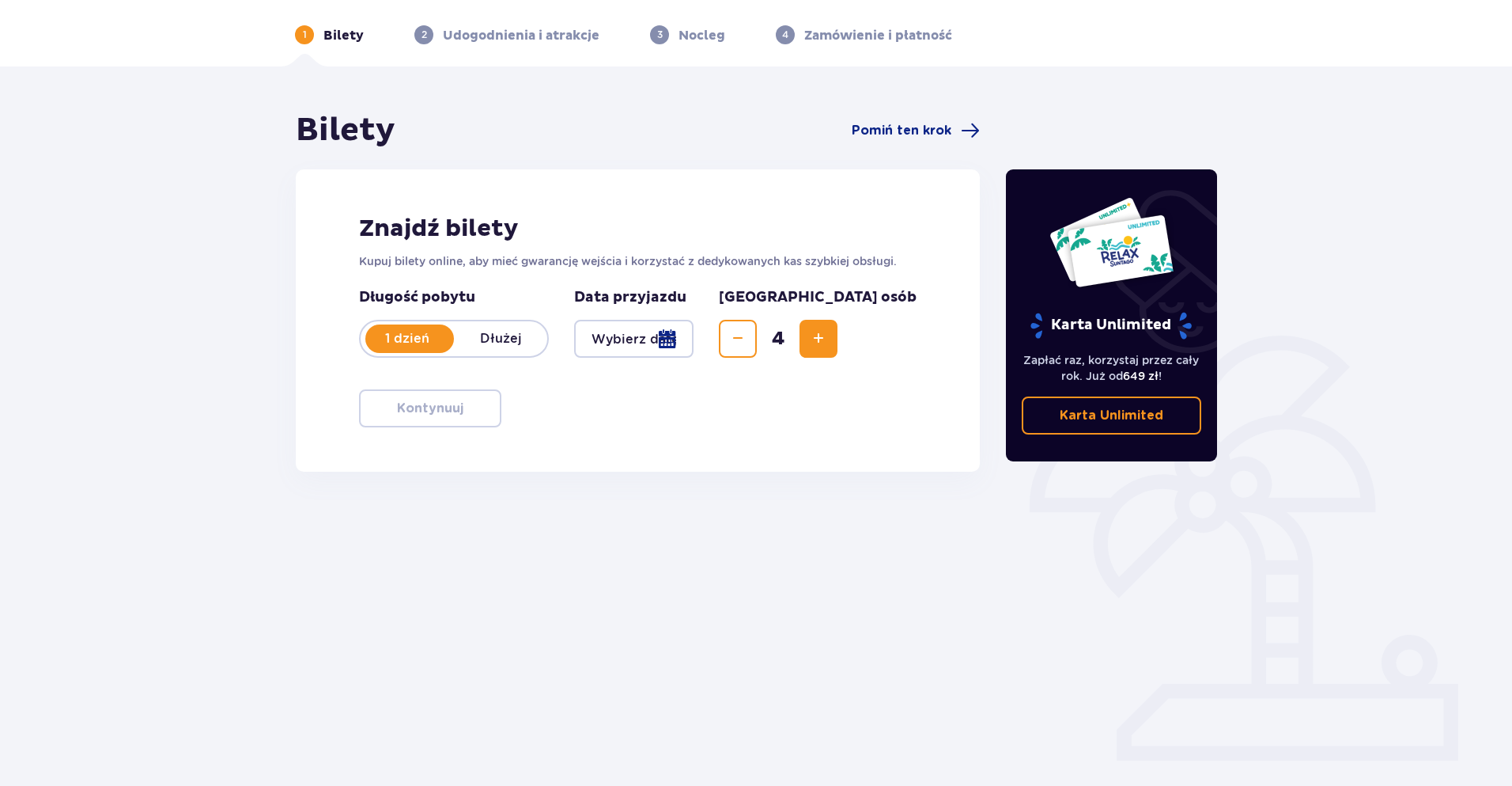
click at [684, 339] on div at bounding box center [634, 338] width 120 height 38
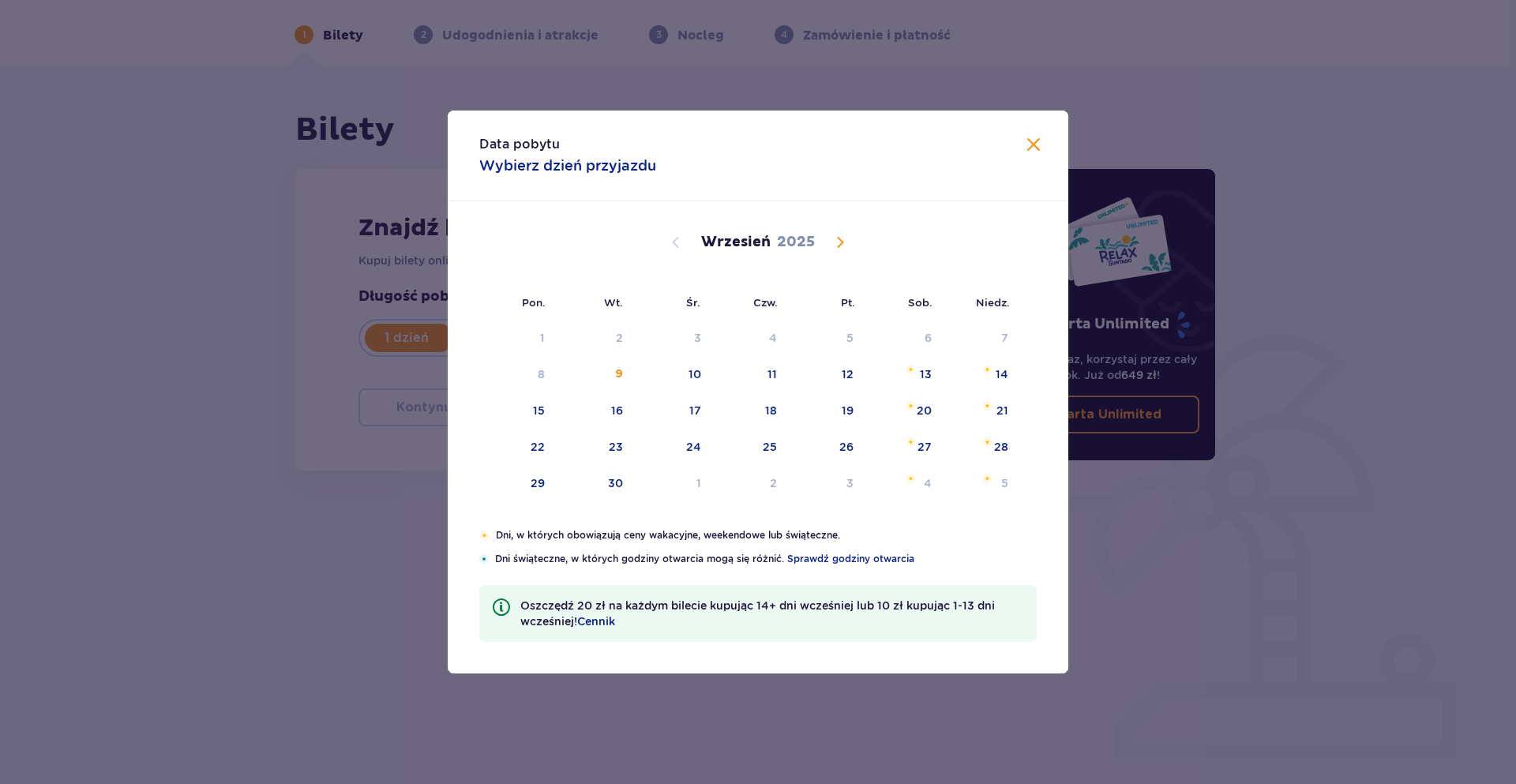
click at [838, 238] on span "Calendar" at bounding box center [841, 243] width 19 height 19
click at [926, 340] on div "4" at bounding box center [928, 337] width 8 height 16
type input "[DATE]"
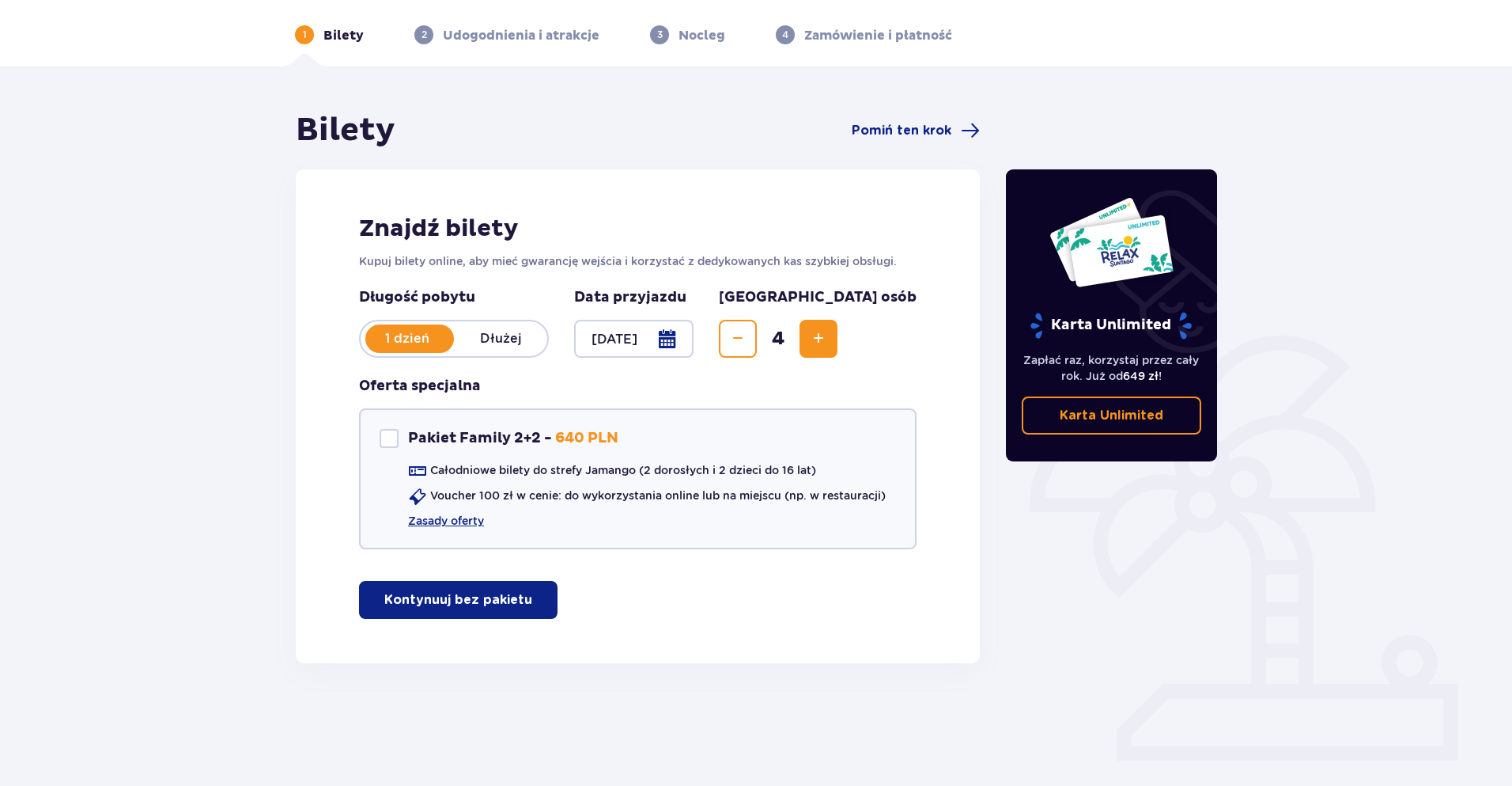
click at [1038, 145] on div "Karta Unlimited Zapłać raz, korzystaj przez cały rok. Już od 649 zł ! Karta Unl…" at bounding box center [1112, 387] width 238 height 552
click at [383, 437] on div at bounding box center [389, 438] width 19 height 19
checkbox input "true"
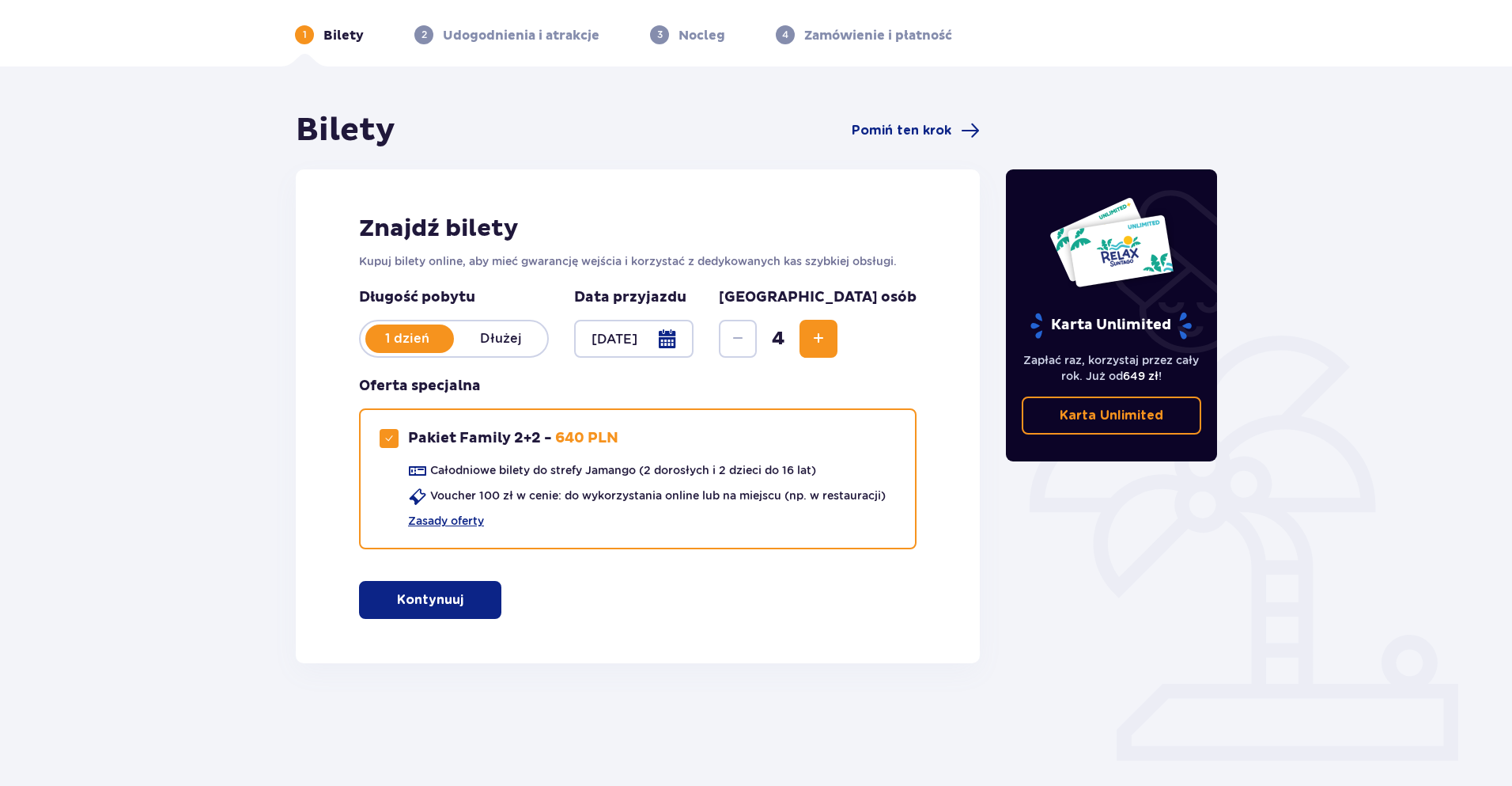
click at [413, 597] on p "Kontynuuj" at bounding box center [430, 600] width 67 height 17
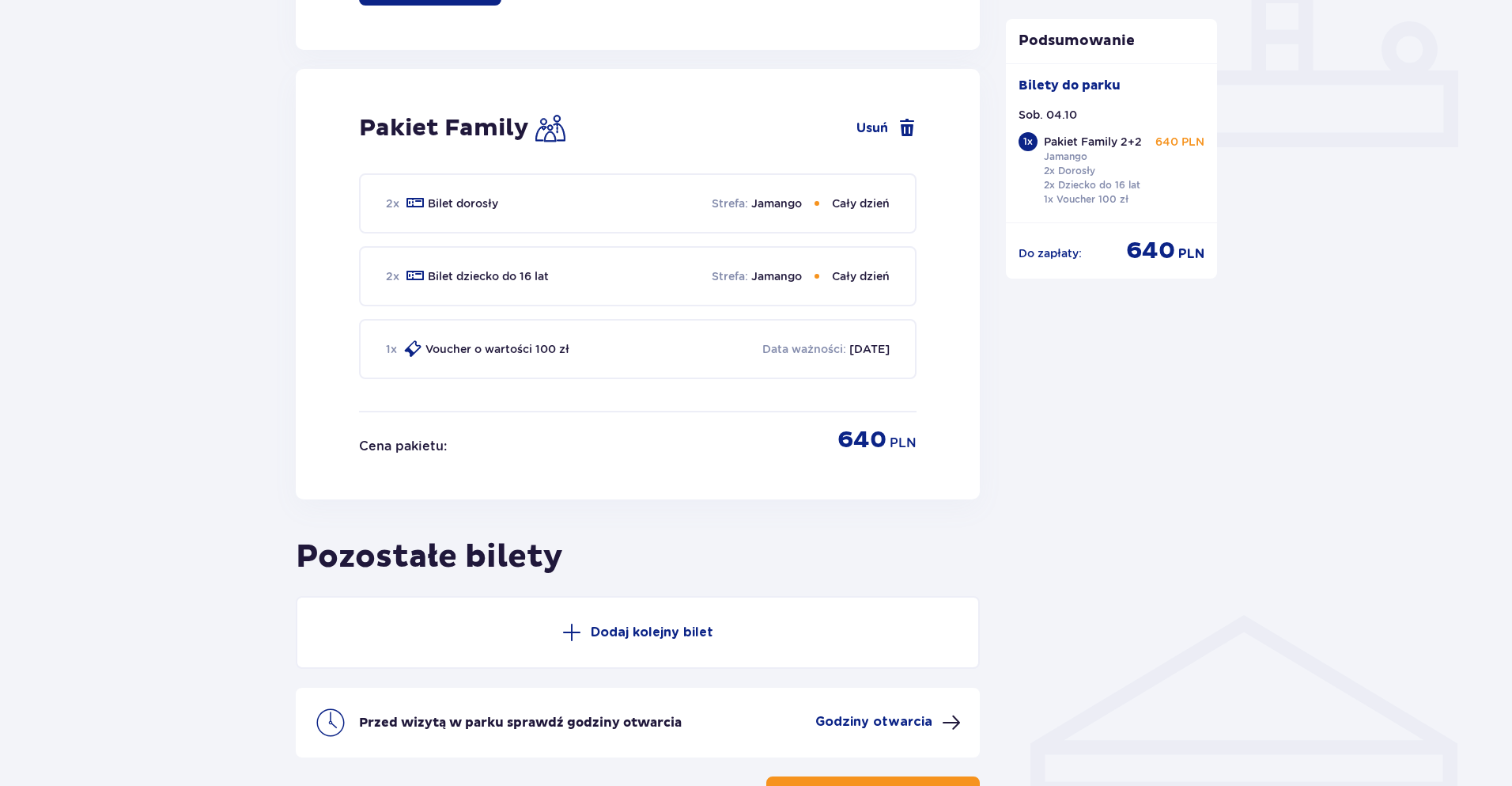
scroll to position [794, 0]
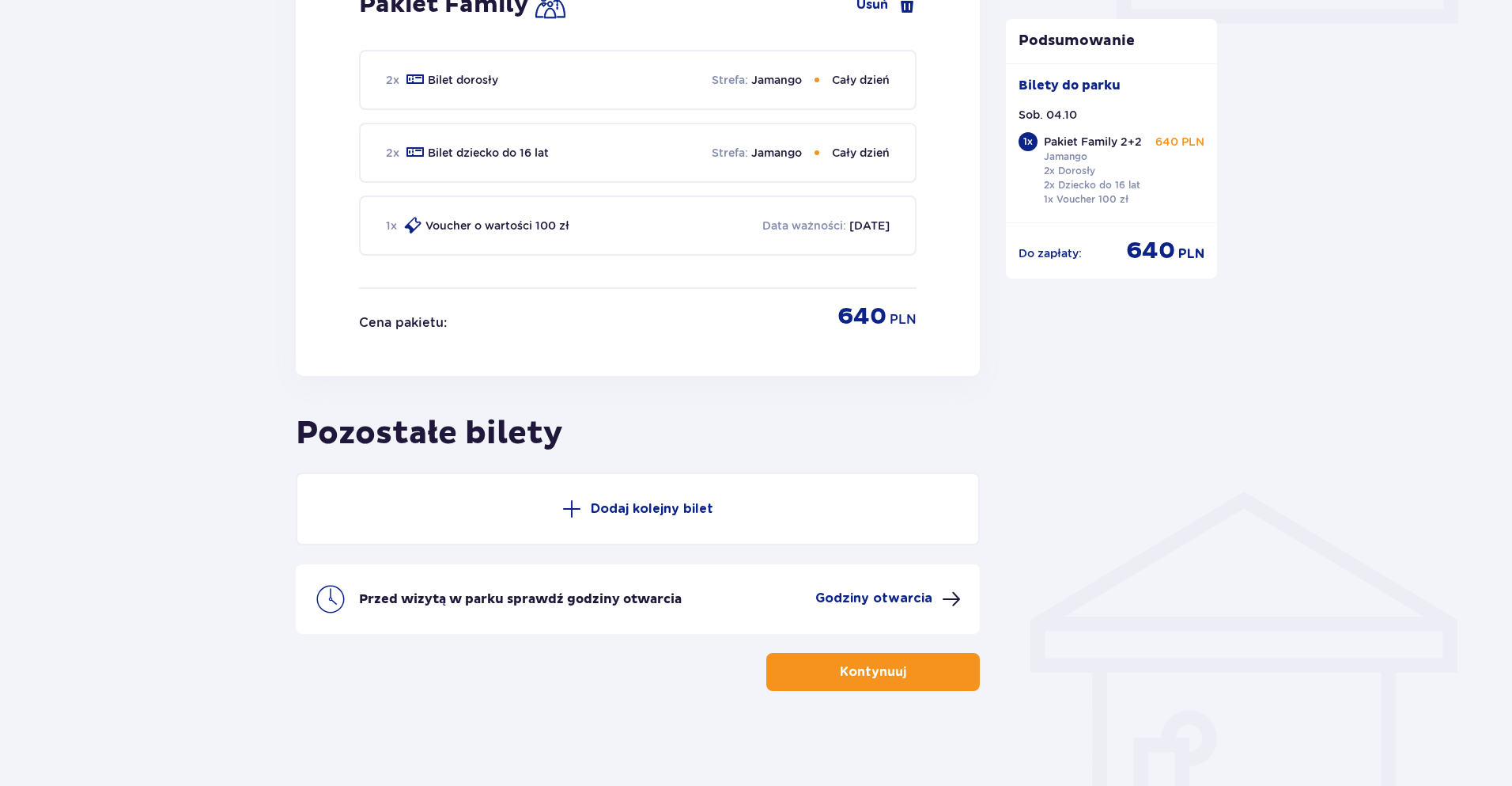
click at [658, 512] on p "Dodaj kolejny bilet" at bounding box center [652, 509] width 123 height 17
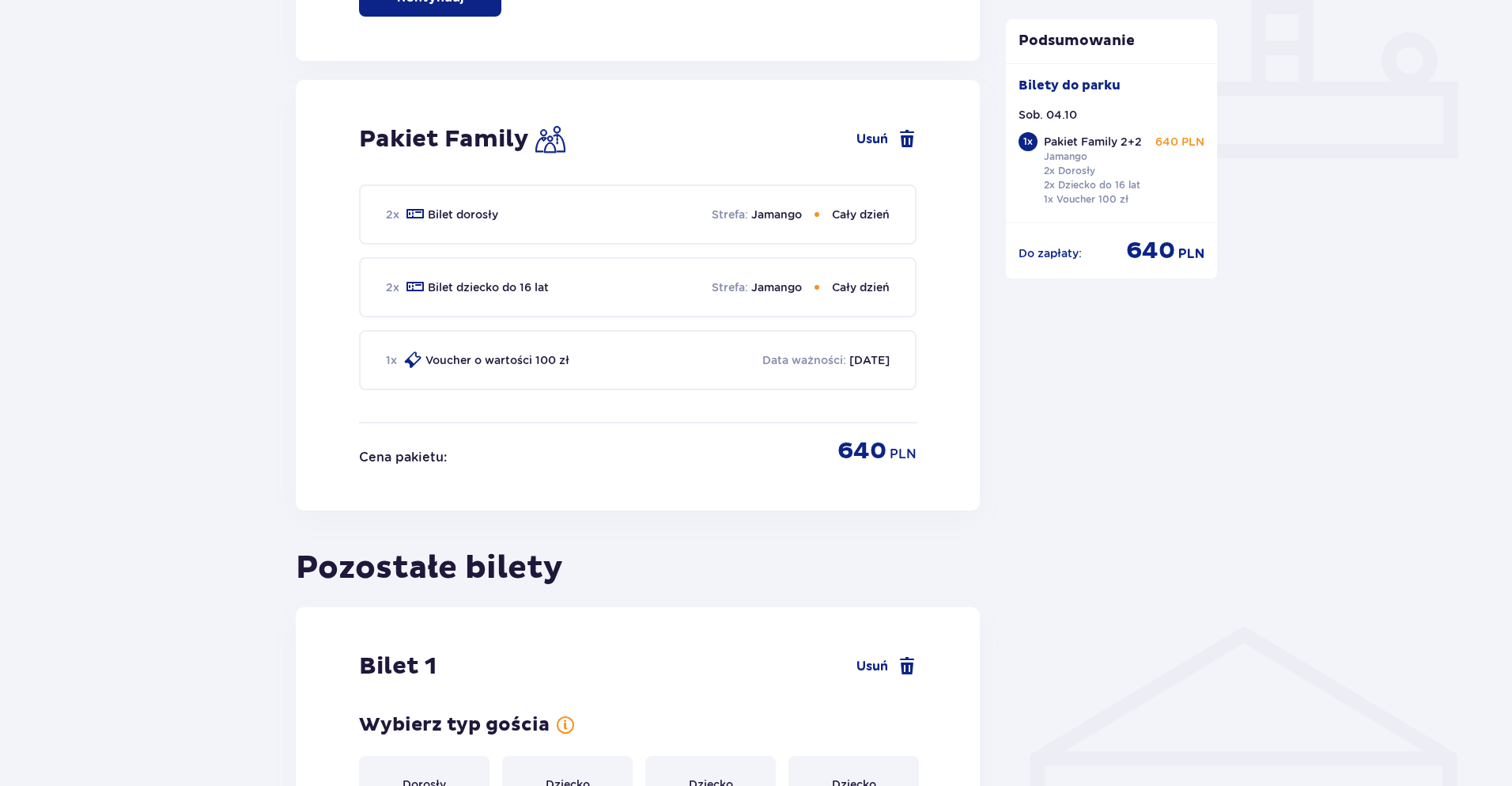
scroll to position [654, 0]
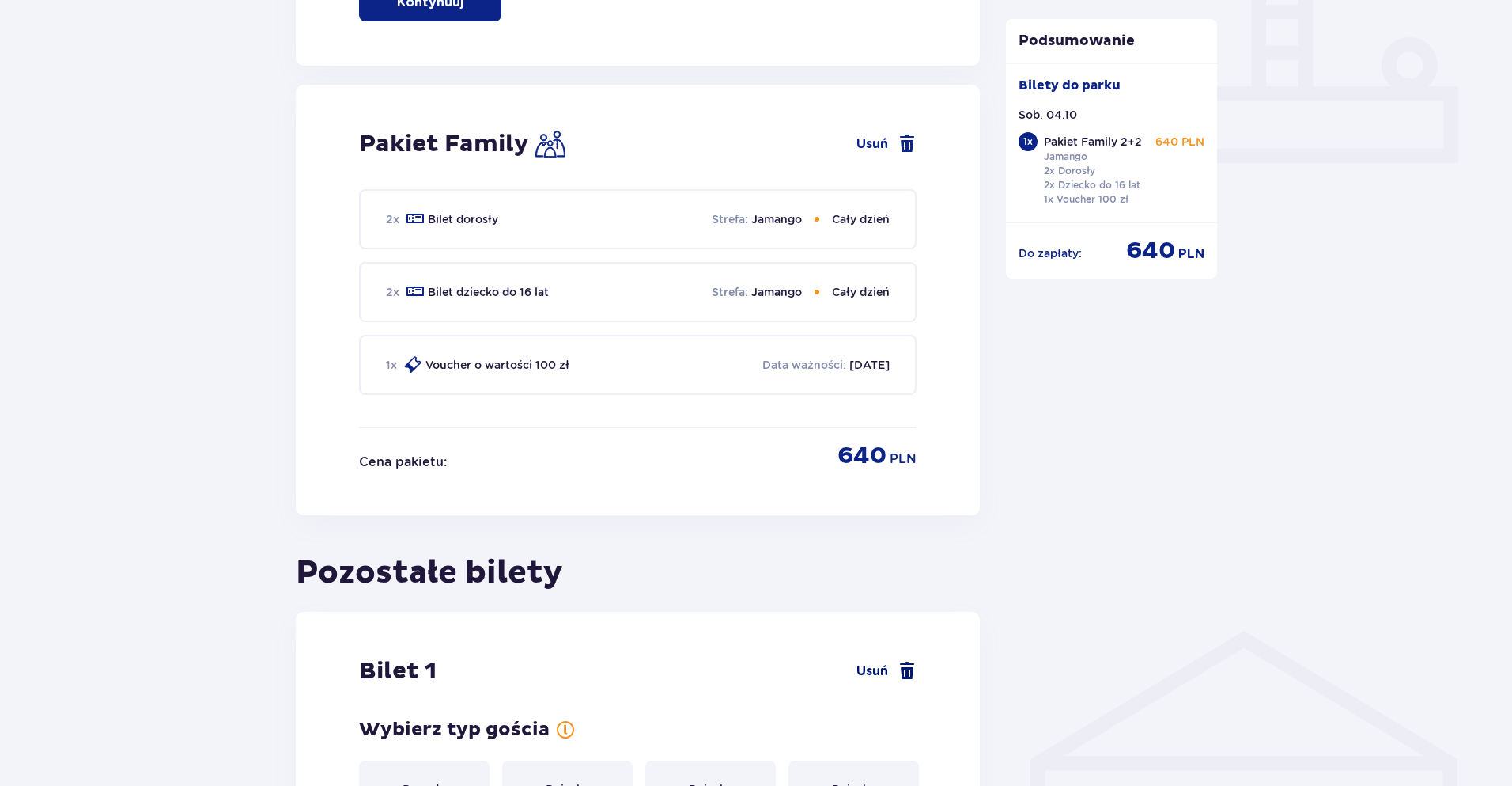
click at [873, 673] on span "Usuń" at bounding box center [873, 671] width 32 height 17
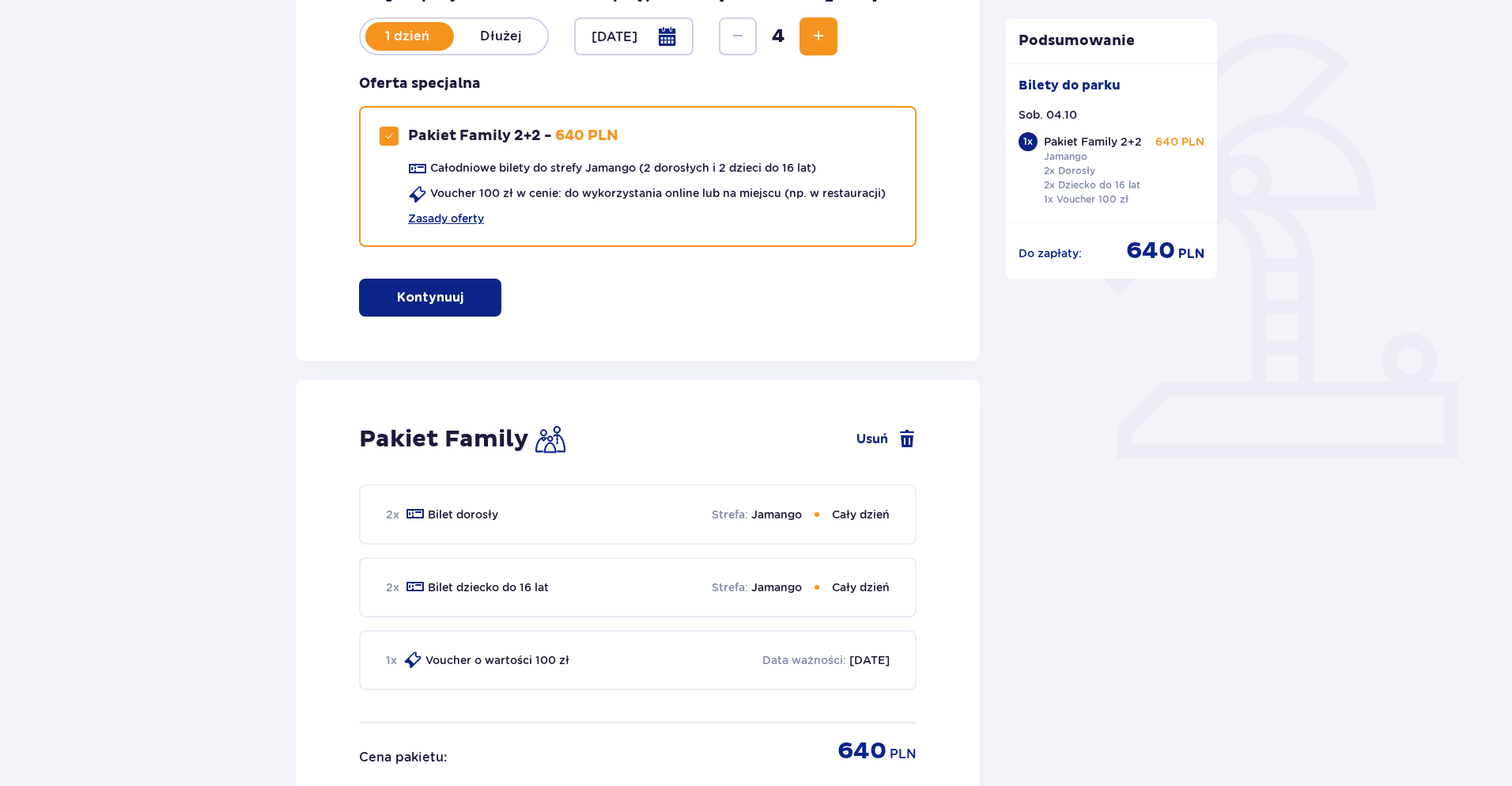
scroll to position [365, 0]
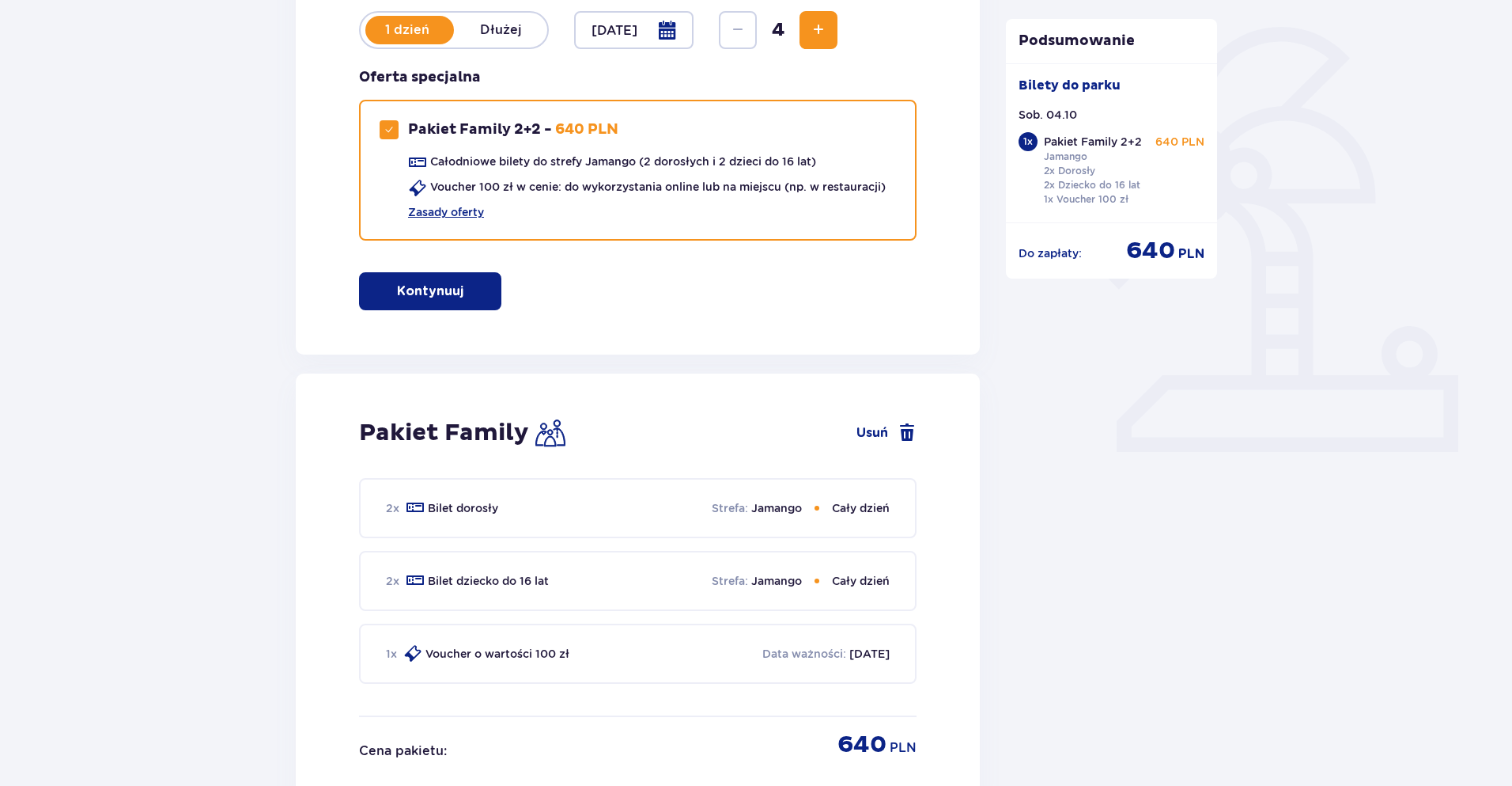
drag, startPoint x: 516, startPoint y: 520, endPoint x: 512, endPoint y: 528, distance: 8.9
click at [512, 528] on div "2 x Bilet dorosły Strefa : Jamango Cały dzień" at bounding box center [638, 508] width 558 height 60
click at [518, 521] on div "2 x Bilet dorosły Strefa : Jamango Cały dzień" at bounding box center [638, 508] width 558 height 60
click at [718, 509] on p "Strefa :" at bounding box center [730, 508] width 36 height 16
click at [763, 510] on p "Jamango" at bounding box center [777, 508] width 51 height 16
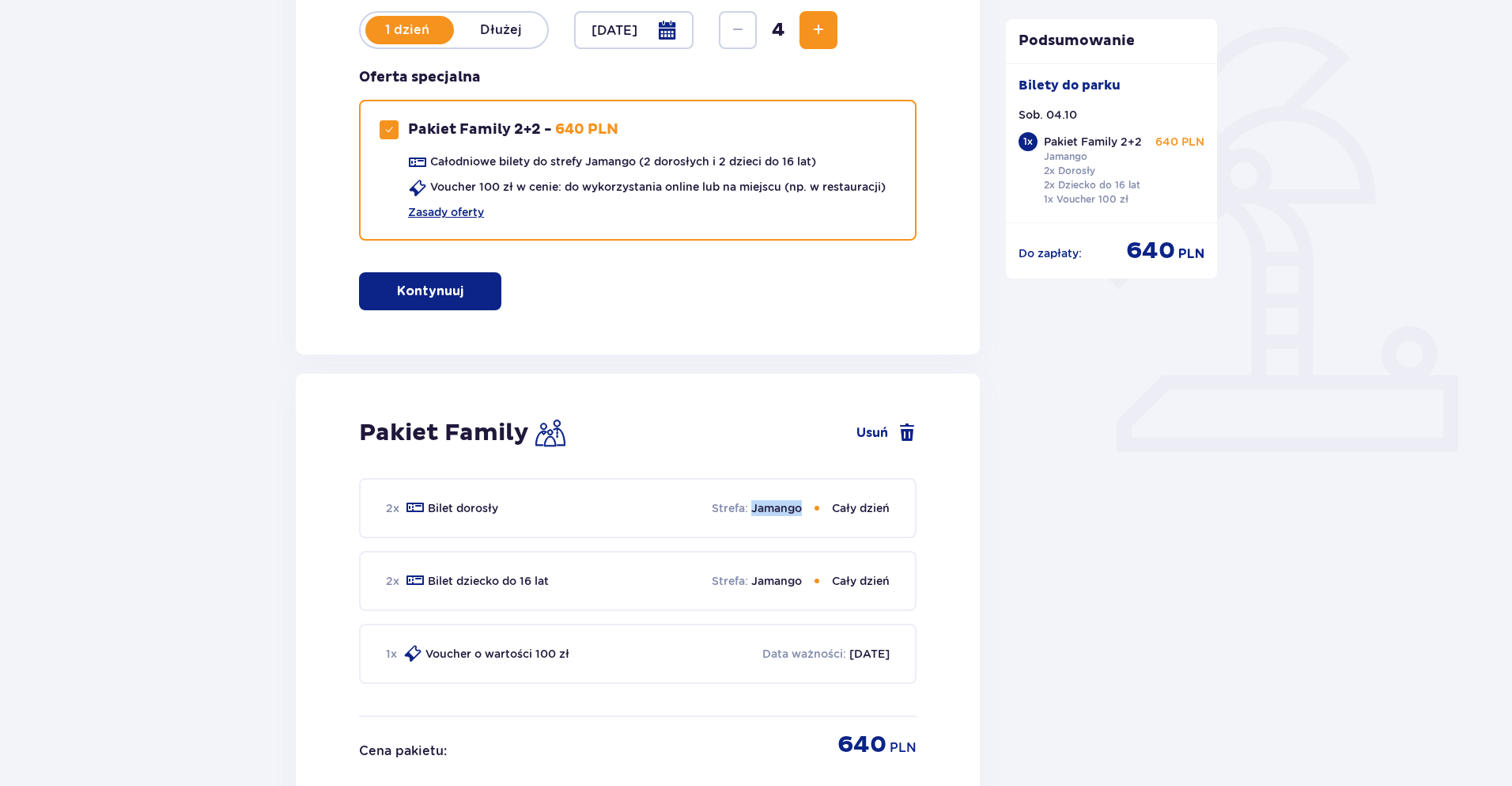
click at [763, 510] on p "Jamango" at bounding box center [777, 508] width 51 height 16
click at [998, 474] on div "Podsumowanie Bilety do [GEOGRAPHIC_DATA]. 04.10 1 x Pakiet Family 2+2 Jamango 2…" at bounding box center [1112, 460] width 238 height 1317
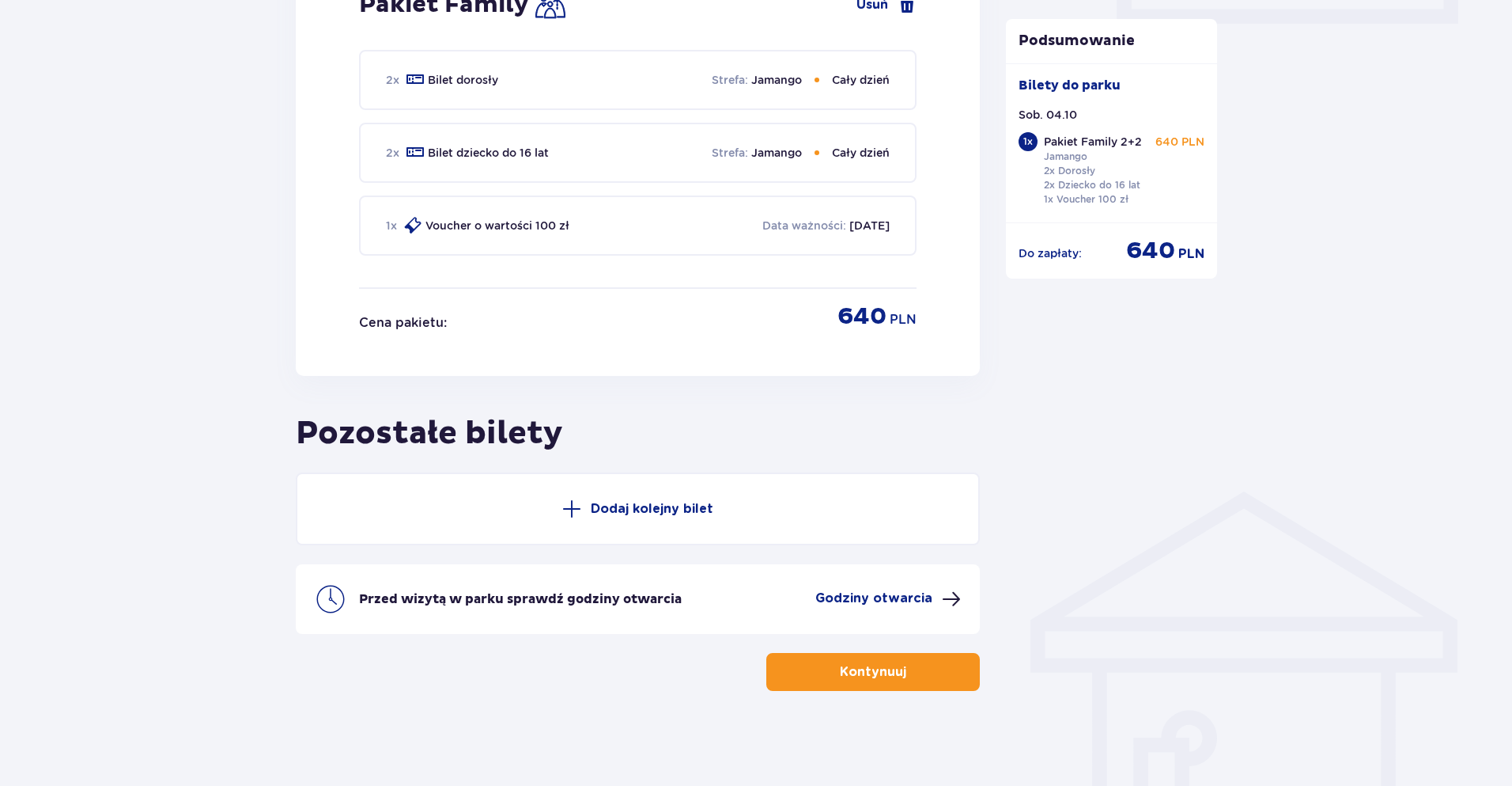
scroll to position [0, 0]
